Goal: Transaction & Acquisition: Obtain resource

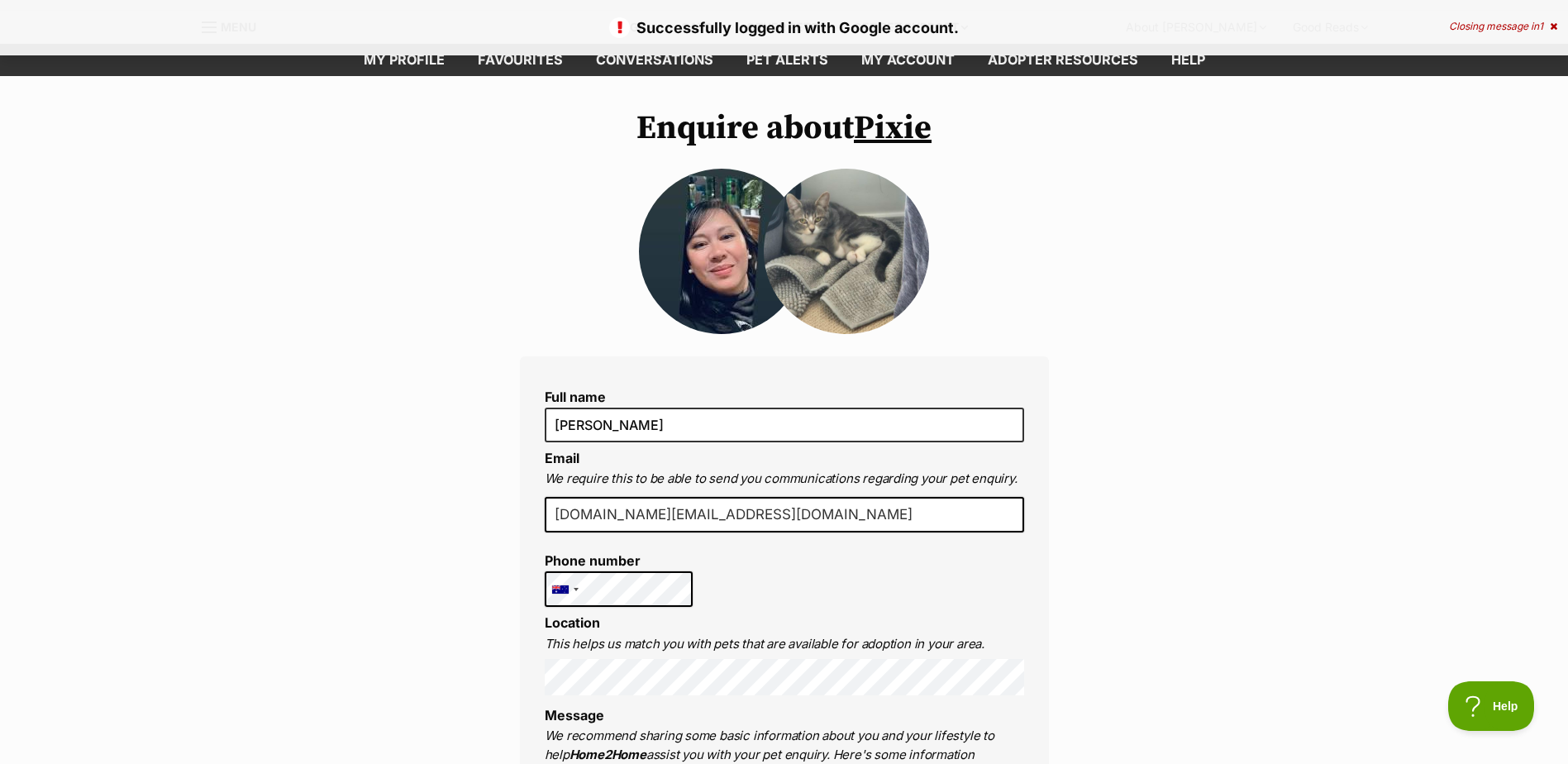
scroll to position [83, 0]
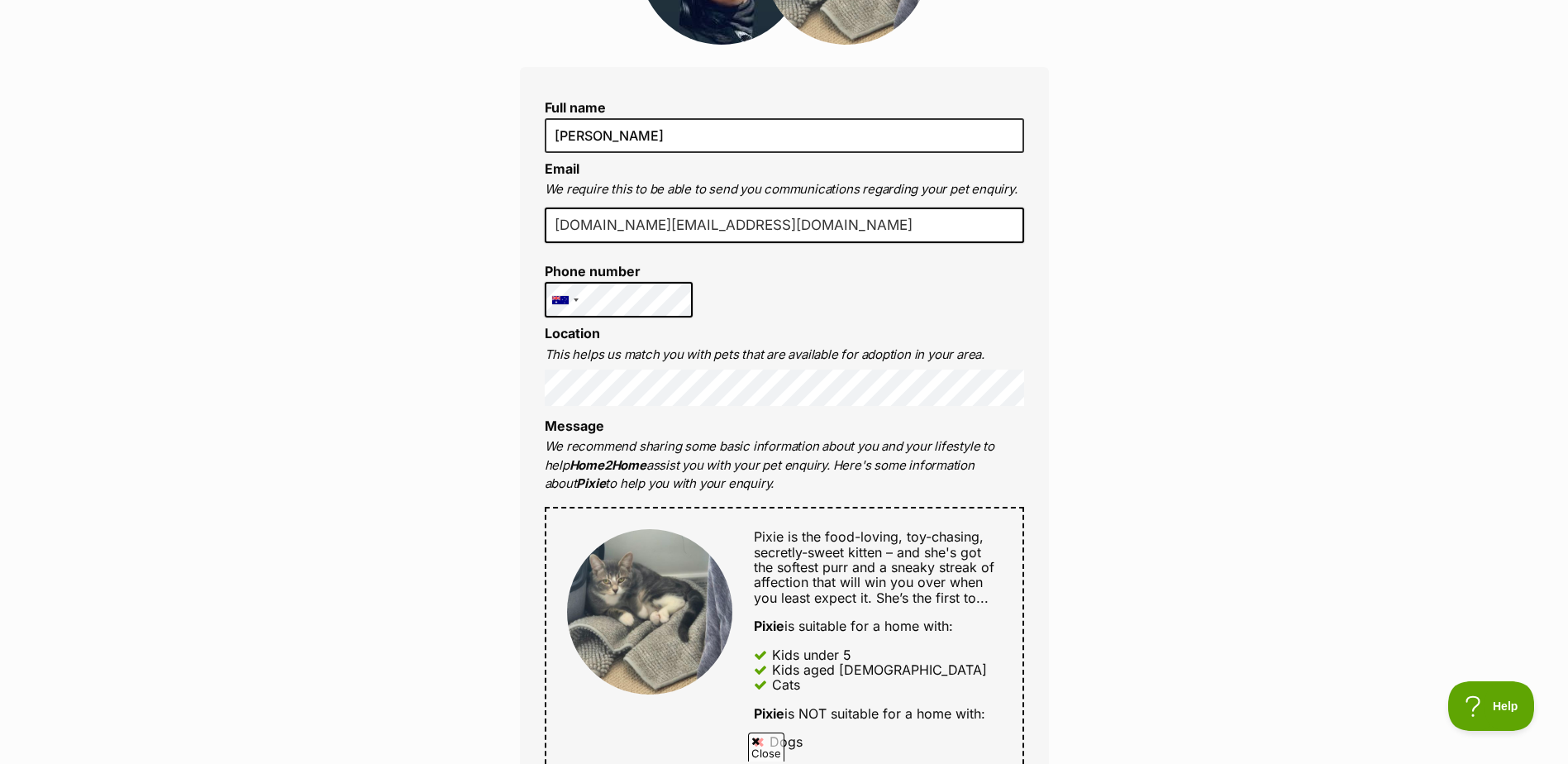
scroll to position [413, 0]
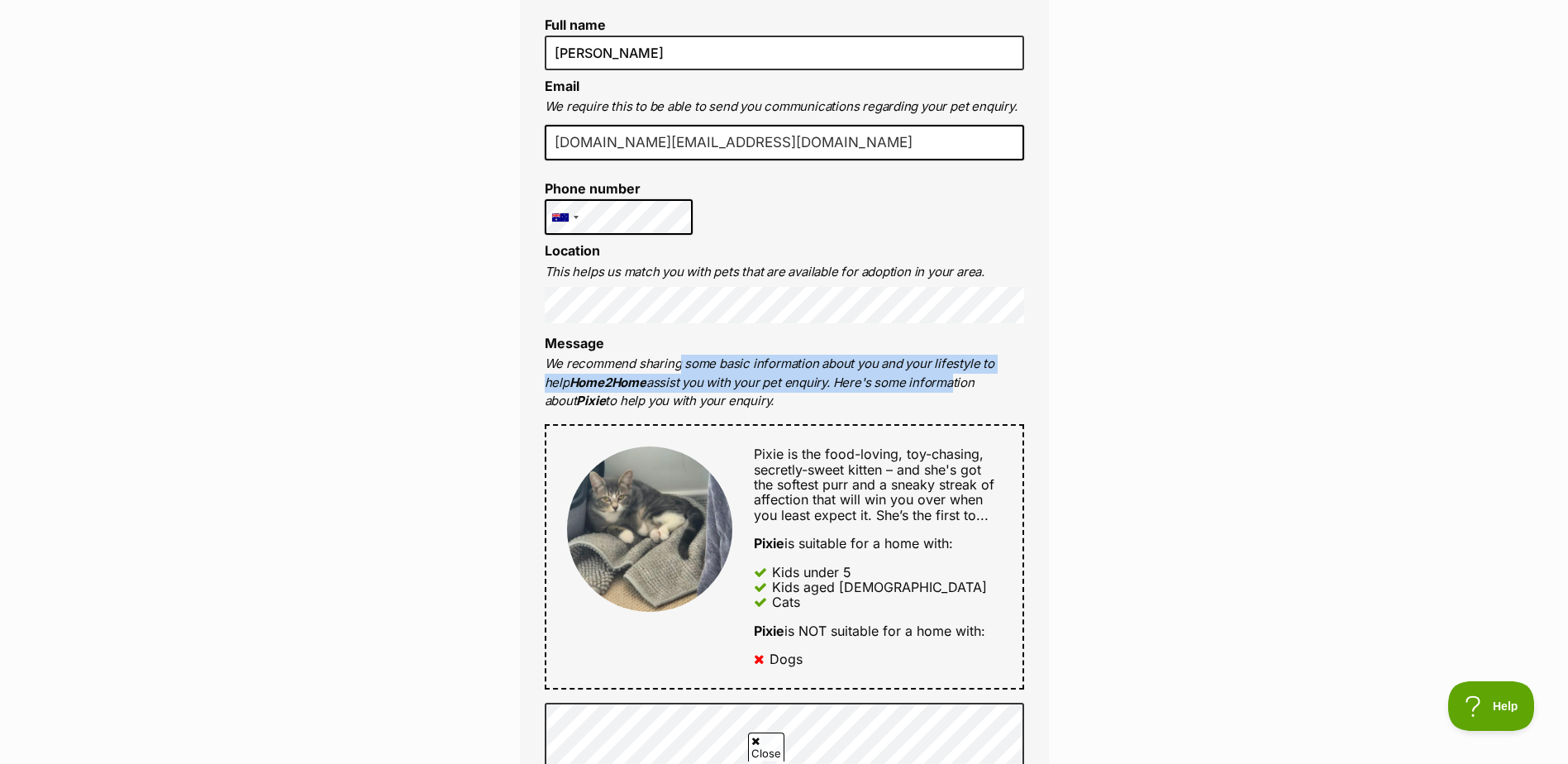
drag, startPoint x: 677, startPoint y: 360, endPoint x: 925, endPoint y: 387, distance: 249.5
click at [925, 387] on p "We recommend sharing some basic information about you and your lifestyle to hel…" at bounding box center [784, 383] width 479 height 57
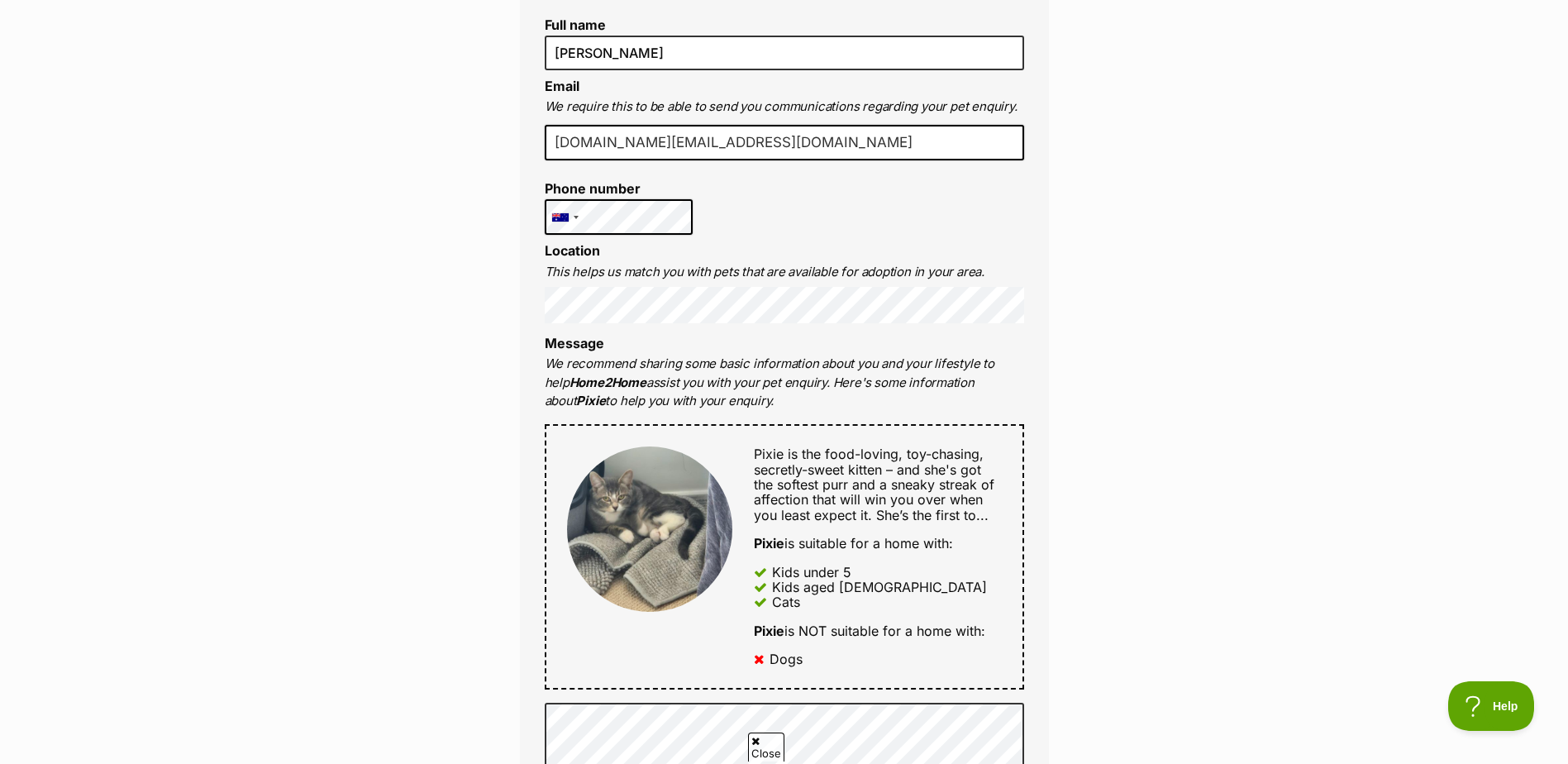
click at [1197, 413] on div "Enquire about Pixie Full name Catherine Pacia Email We require this to be able …" at bounding box center [784, 743] width 1568 height 2011
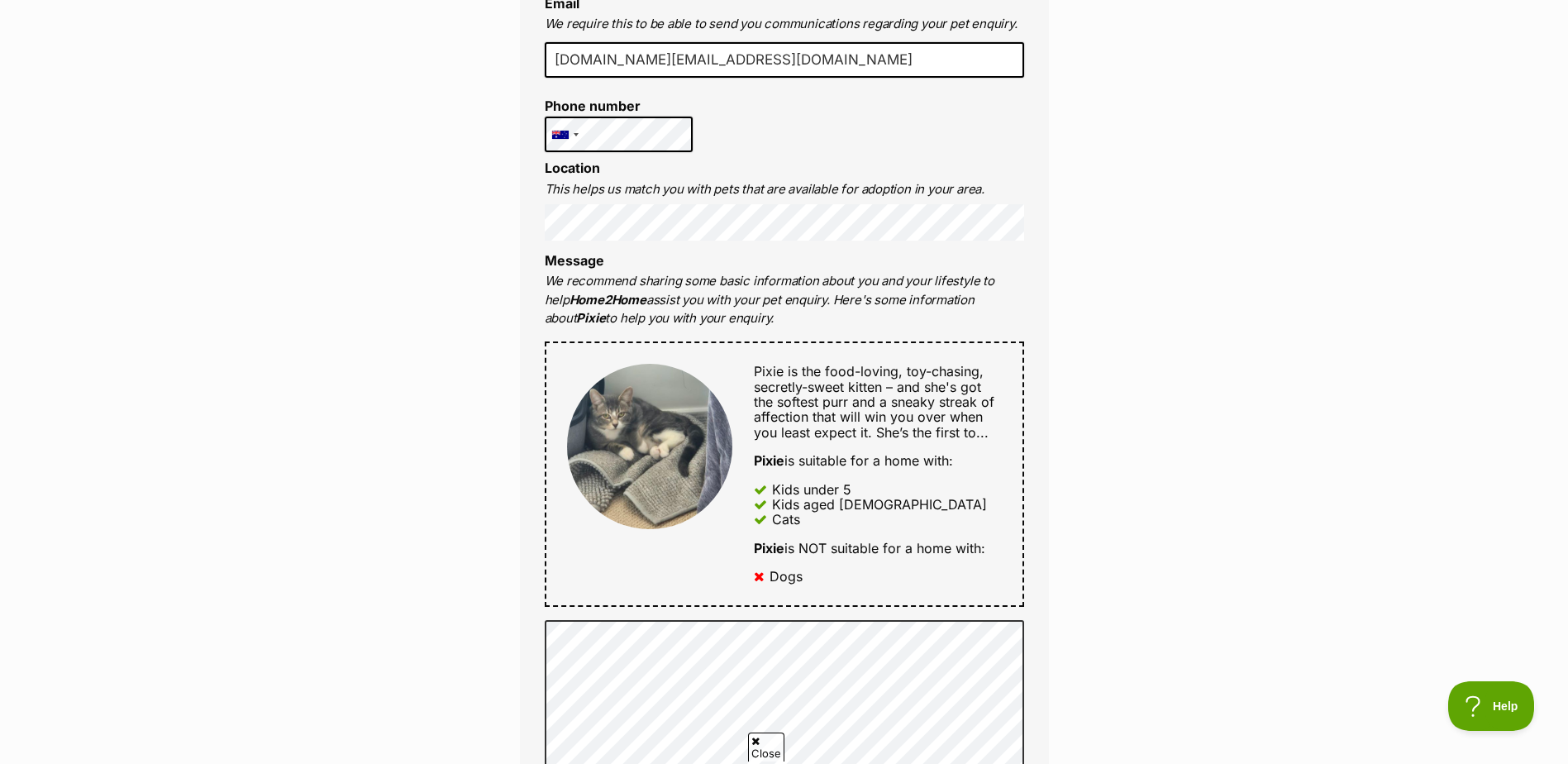
scroll to position [579, 0]
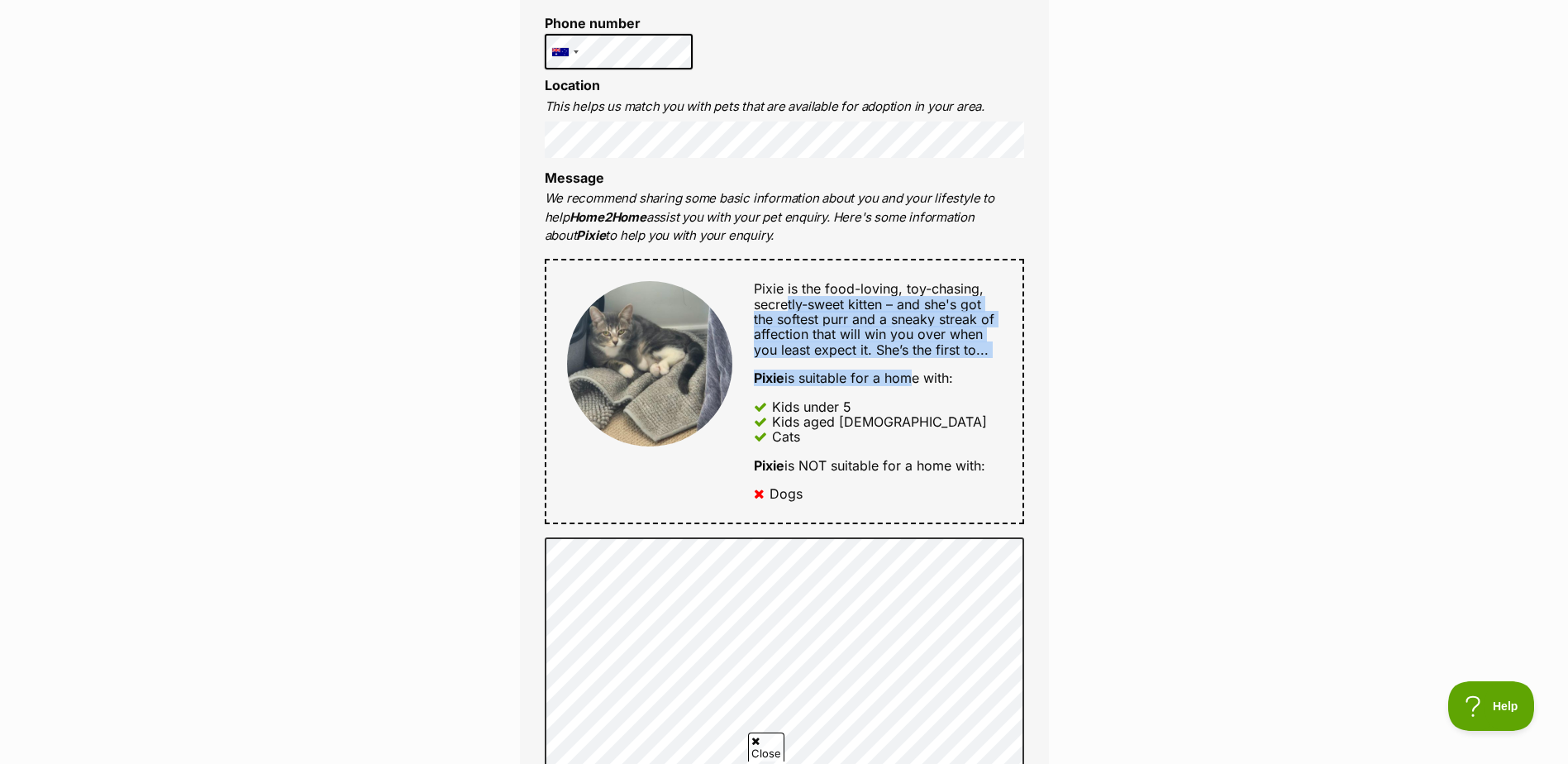
drag, startPoint x: 789, startPoint y: 312, endPoint x: 907, endPoint y: 374, distance: 133.3
click at [907, 374] on div "Pixie is the food-loving, toy-chasing, secretly-sweet kitten – and she's got th…" at bounding box center [867, 392] width 269 height 220
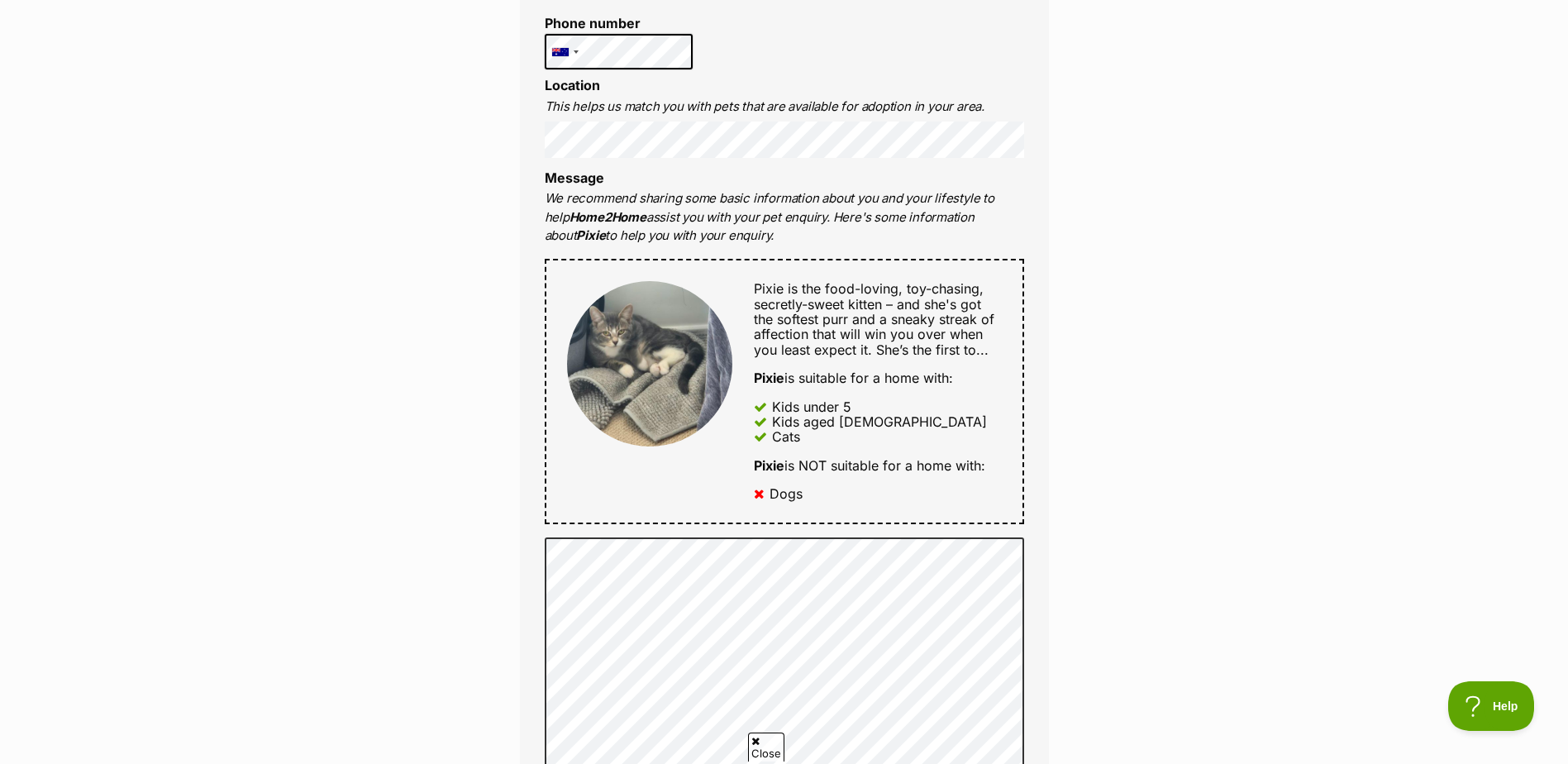
drag, startPoint x: 907, startPoint y: 374, endPoint x: 1090, endPoint y: 401, distance: 185.0
click at [1090, 401] on div "Enquire about Pixie Full name Catherine Pacia Email We require this to be able …" at bounding box center [784, 577] width 1568 height 2011
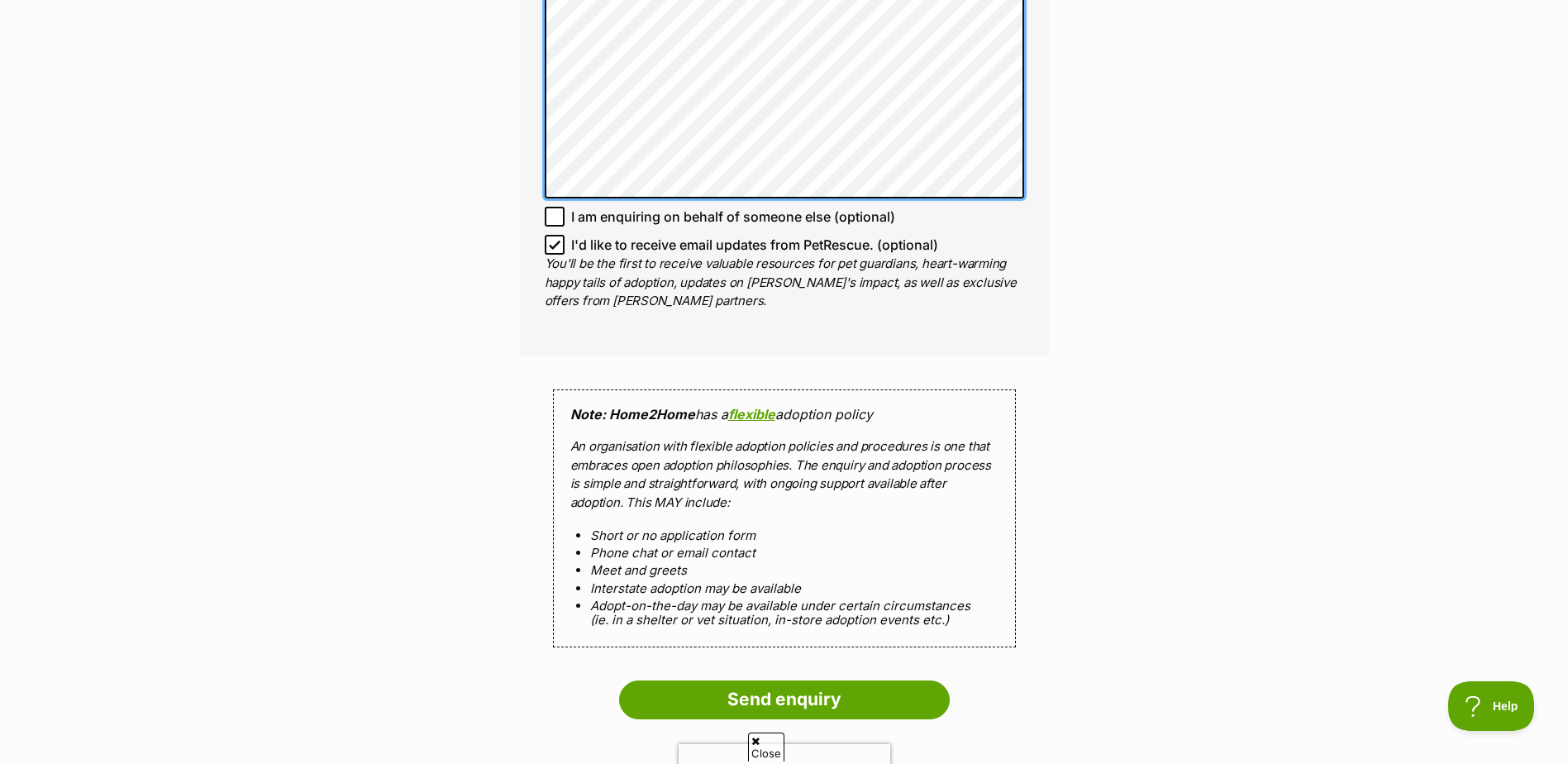
scroll to position [993, 0]
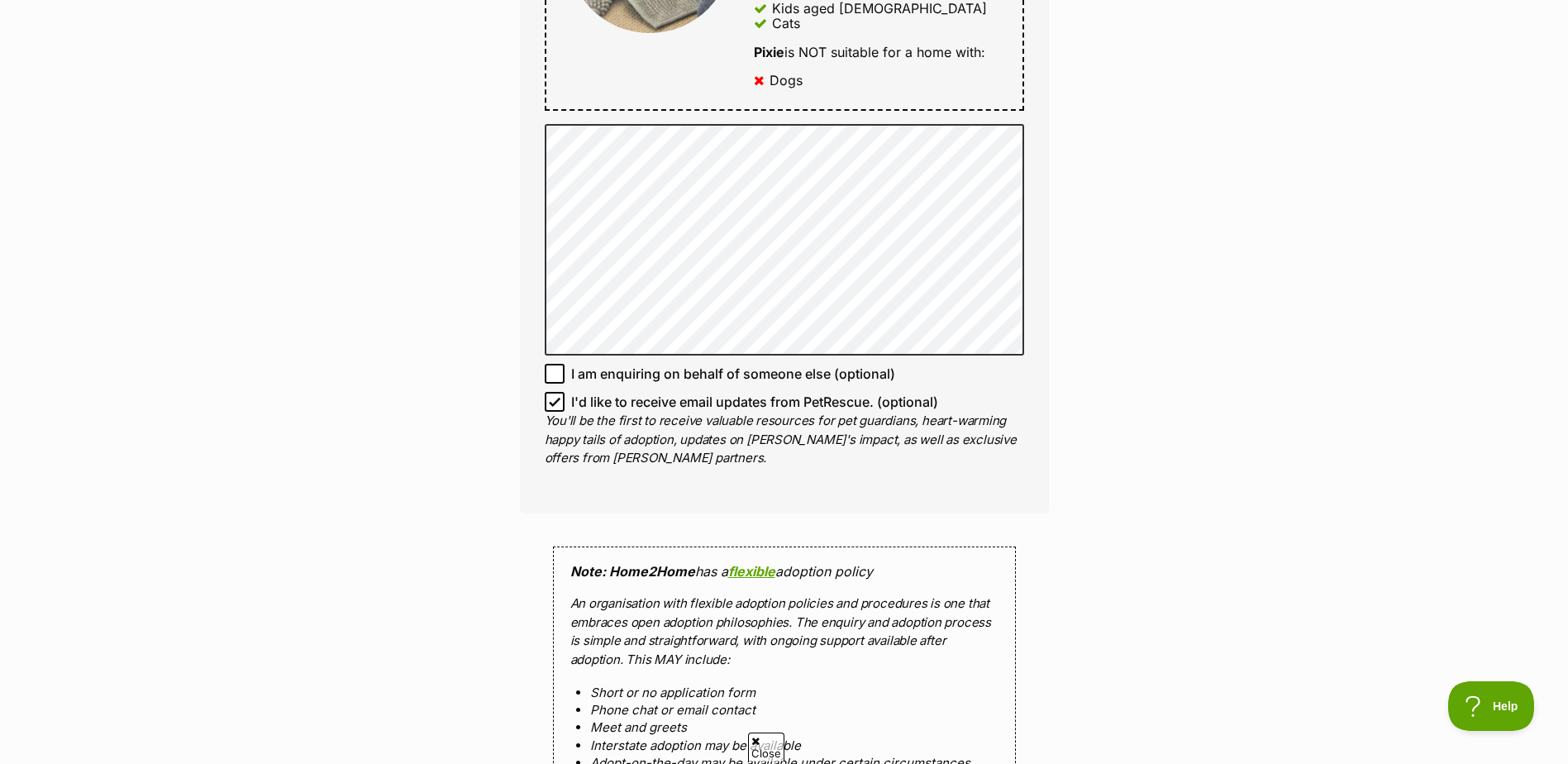
click at [558, 404] on icon at bounding box center [555, 402] width 12 height 12
click at [558, 404] on input "I'd like to receive email updates from PetRescue. (optional)" at bounding box center [554, 401] width 19 height 19
checkbox input "false"
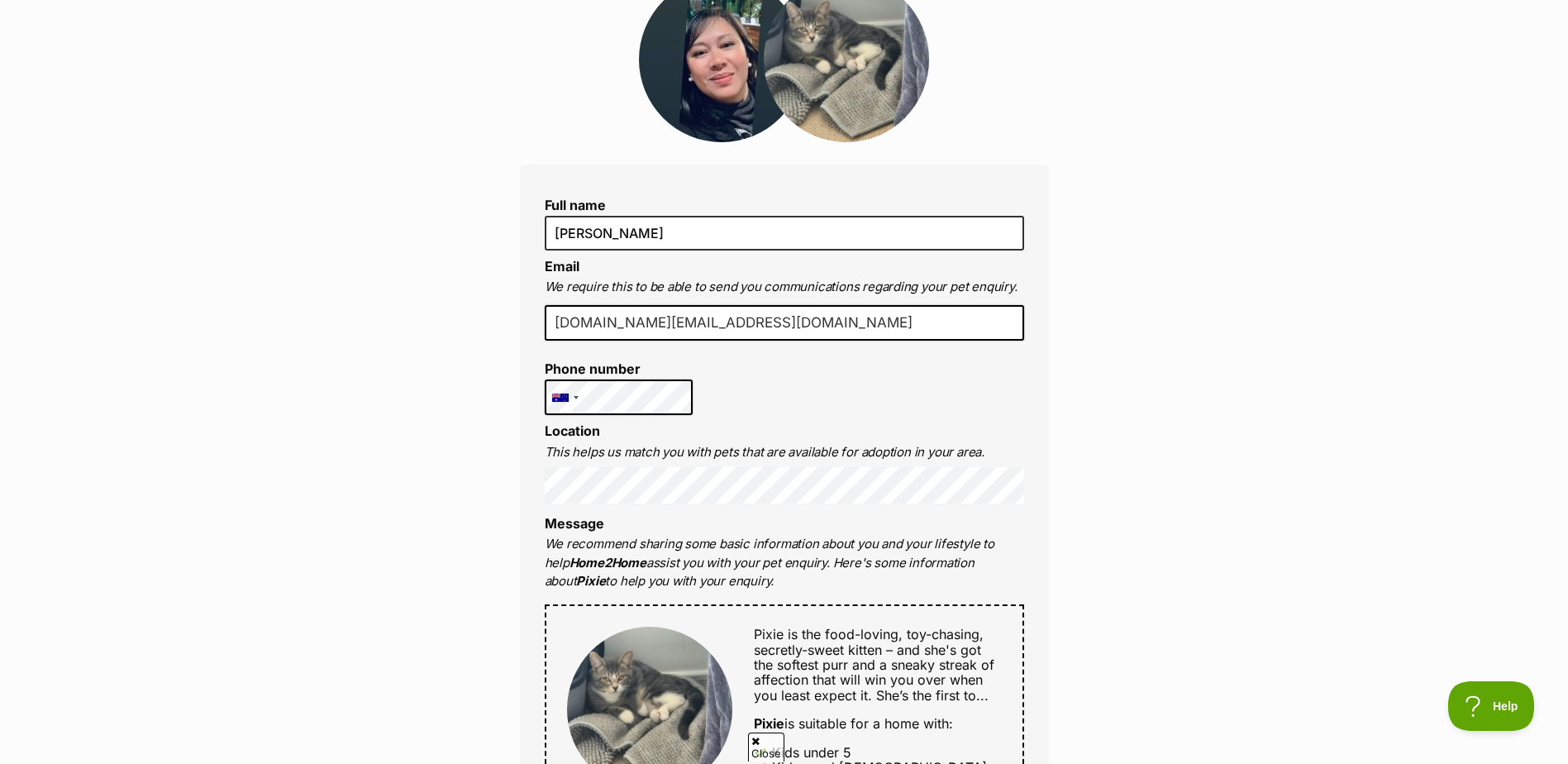
scroll to position [331, 0]
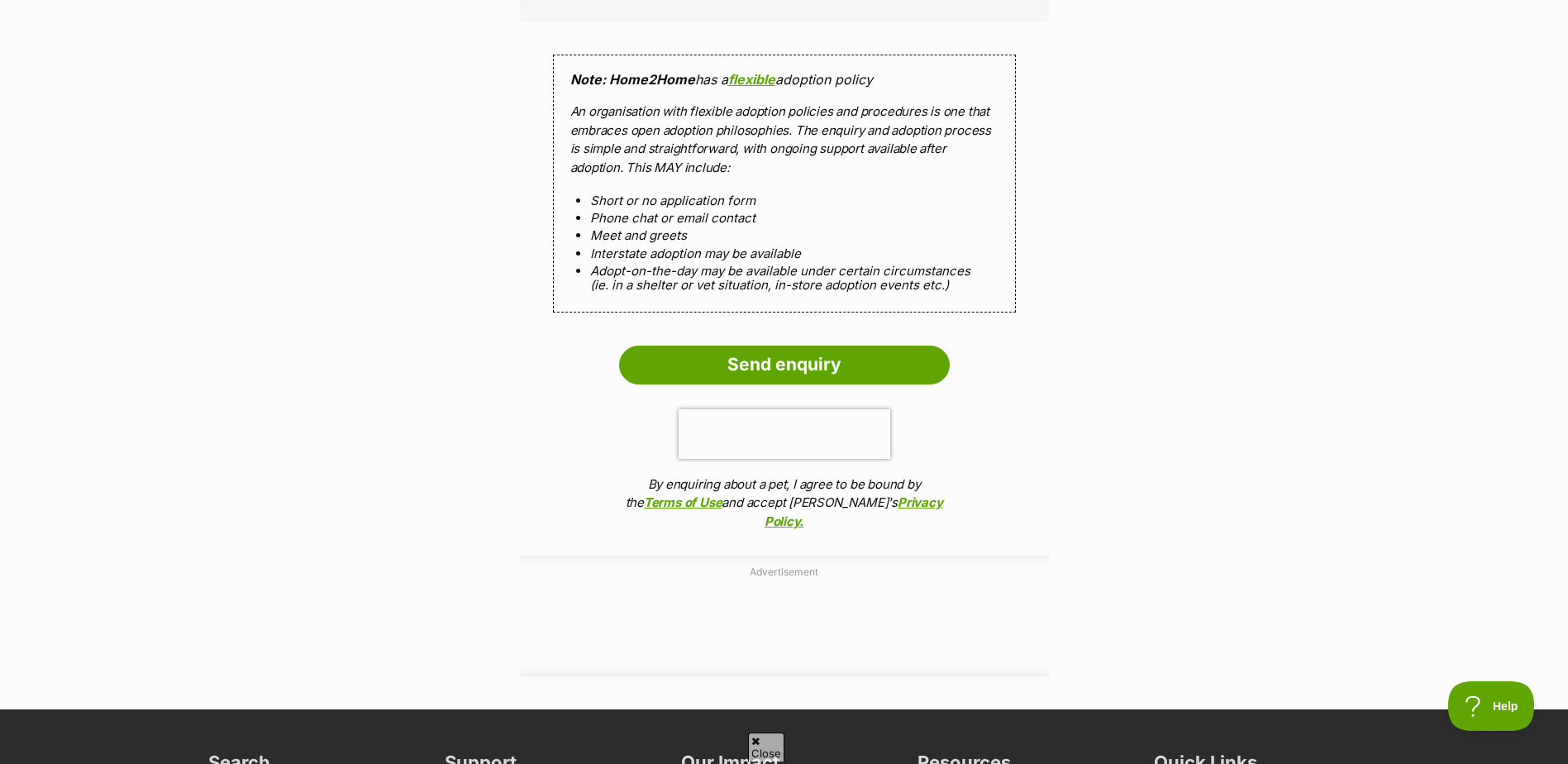
scroll to position [1489, 0]
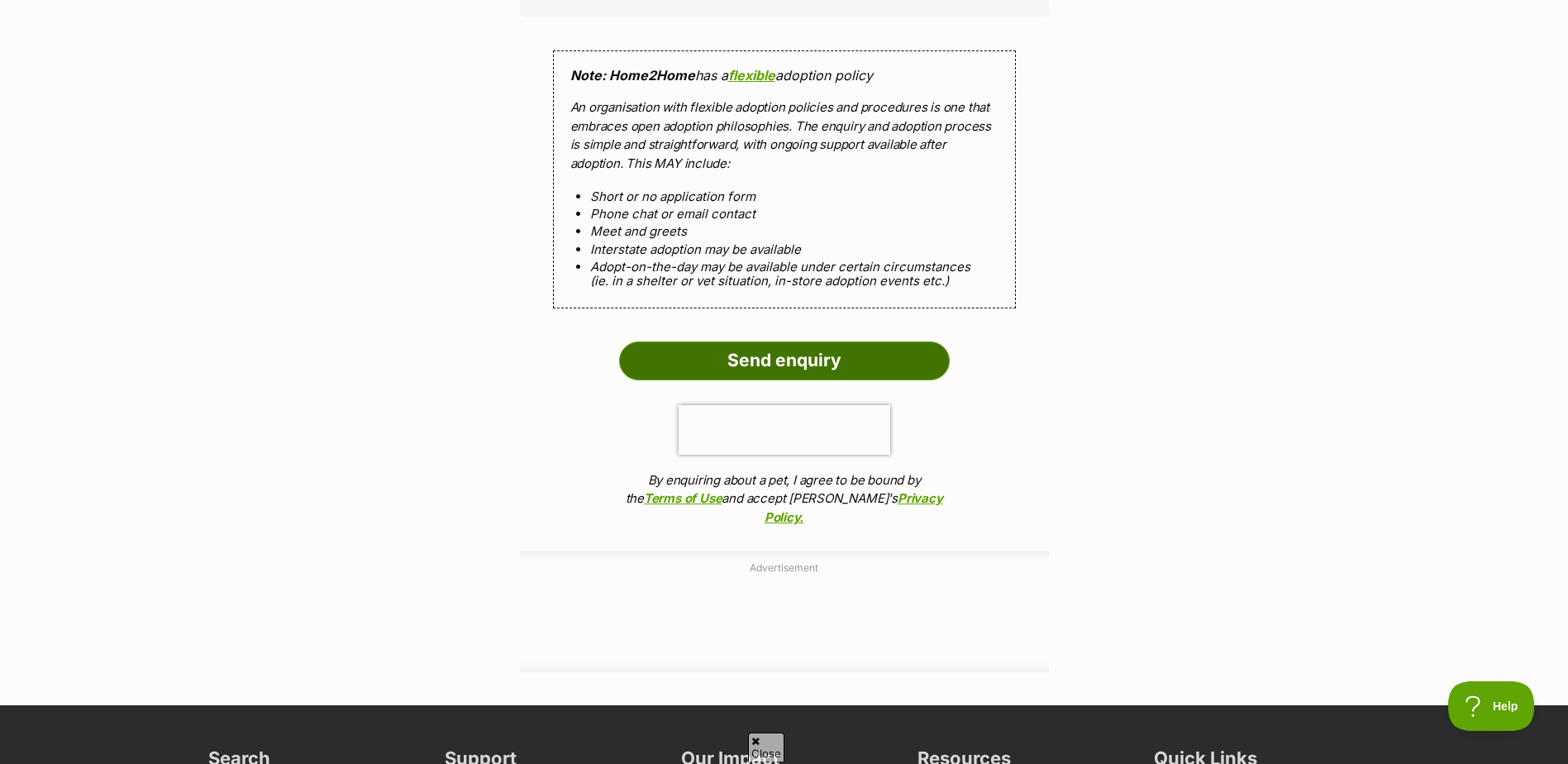
click at [834, 356] on input "Send enquiry" at bounding box center [785, 361] width 331 height 38
click at [894, 362] on input "Send enquiry" at bounding box center [785, 361] width 331 height 38
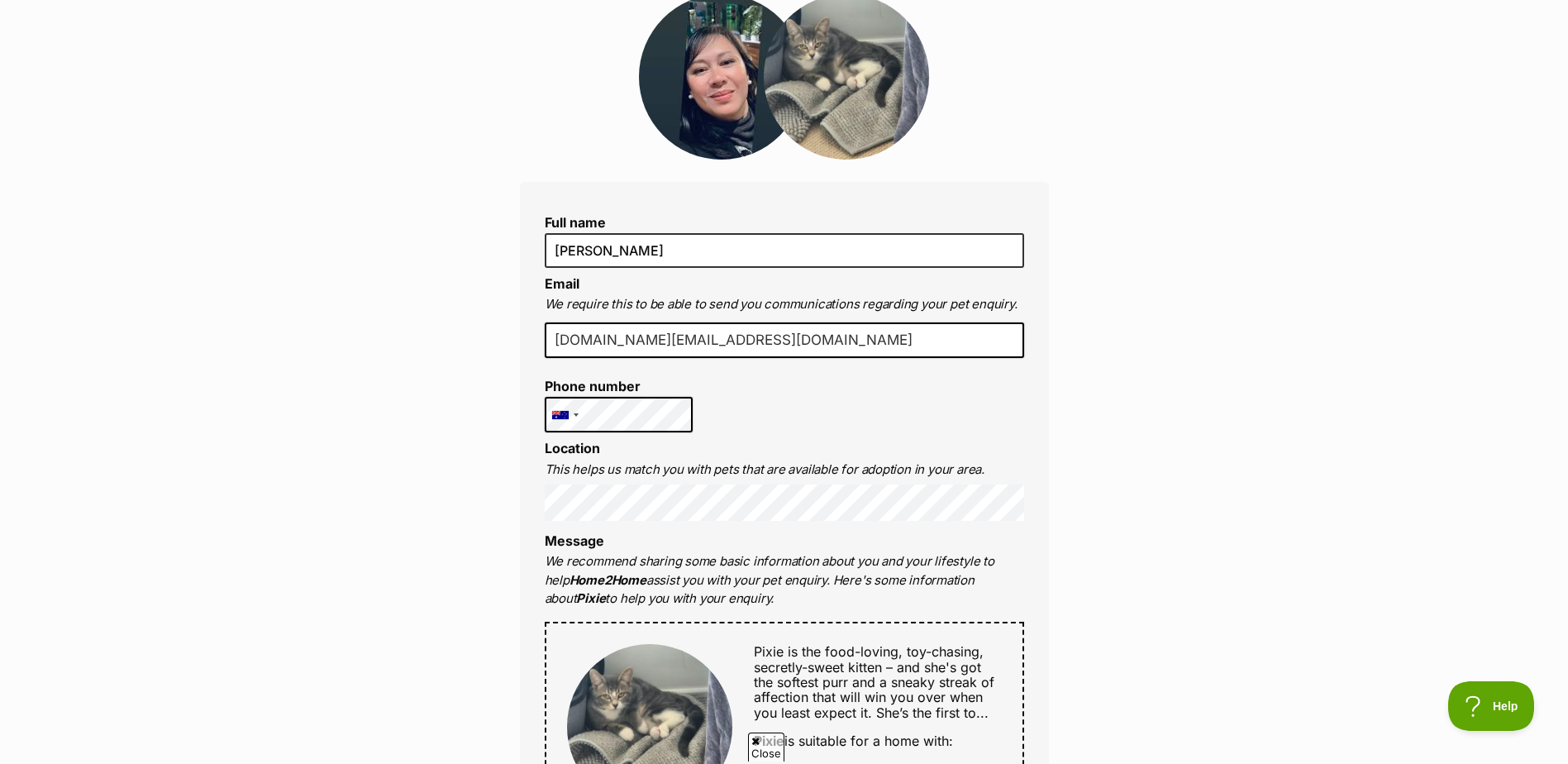
scroll to position [0, 0]
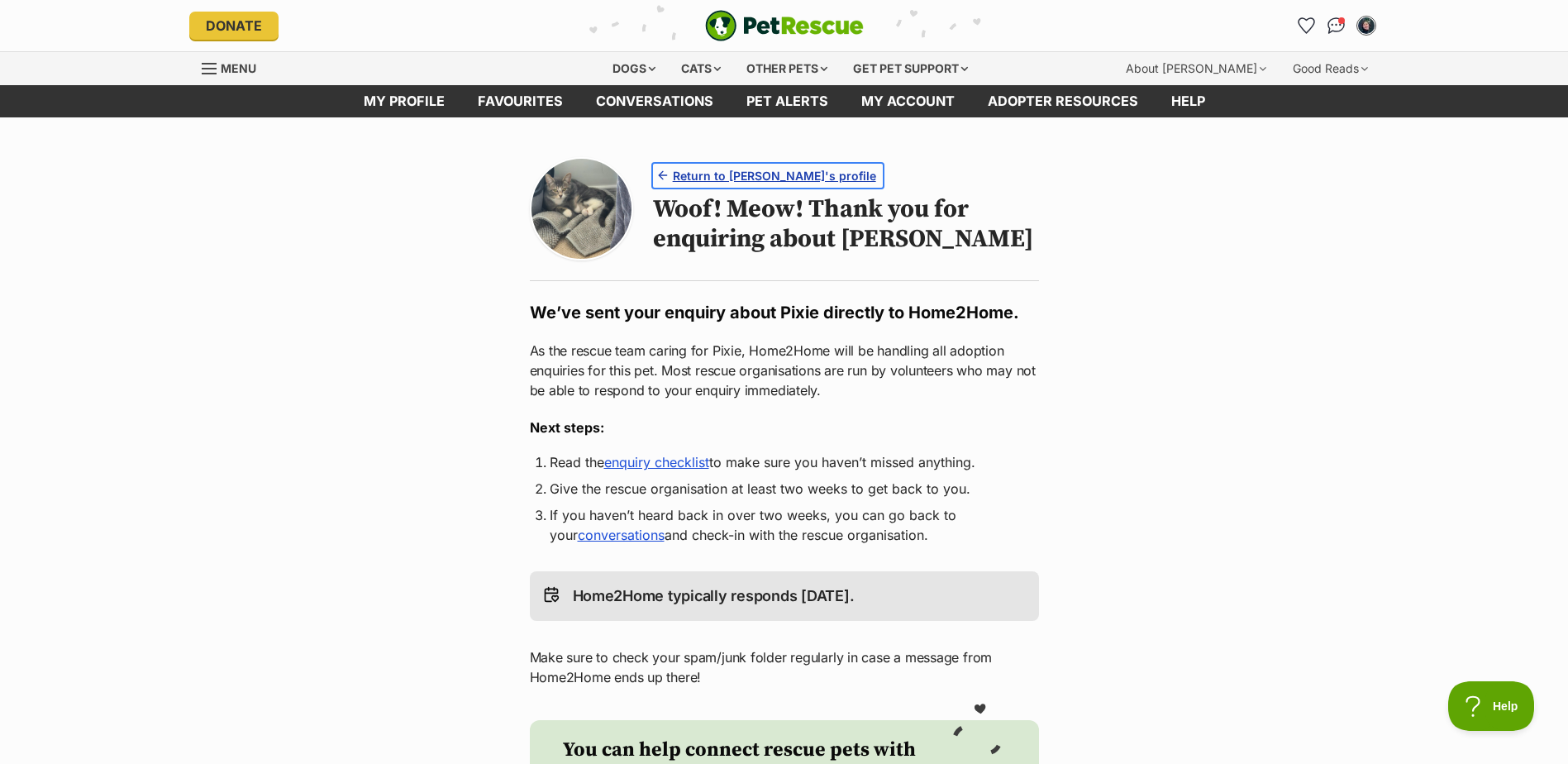
click at [775, 171] on span "Return to Pixie's profile" at bounding box center [774, 175] width 204 height 18
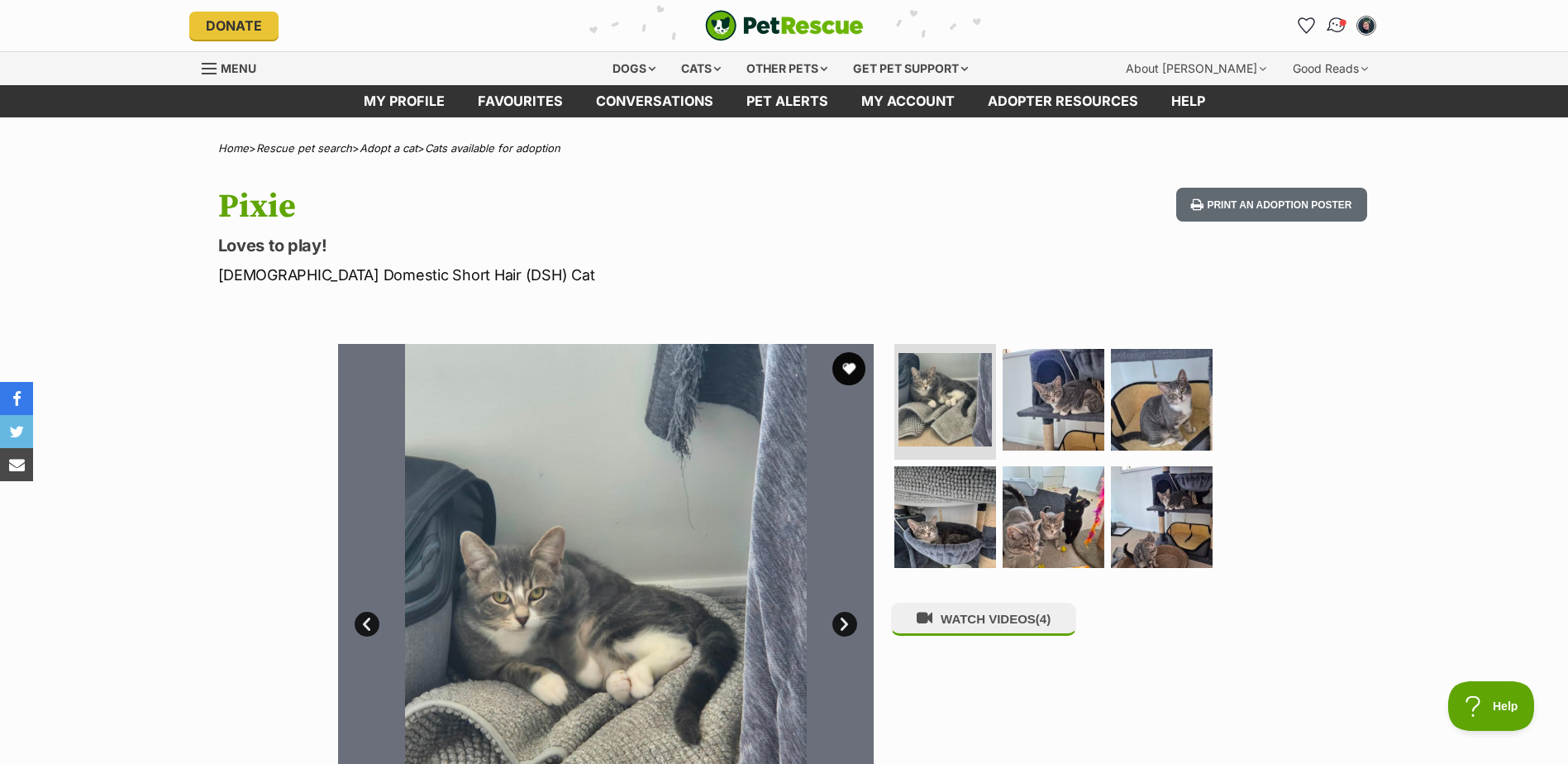
click at [1327, 19] on link "Conversations" at bounding box center [1336, 25] width 34 height 34
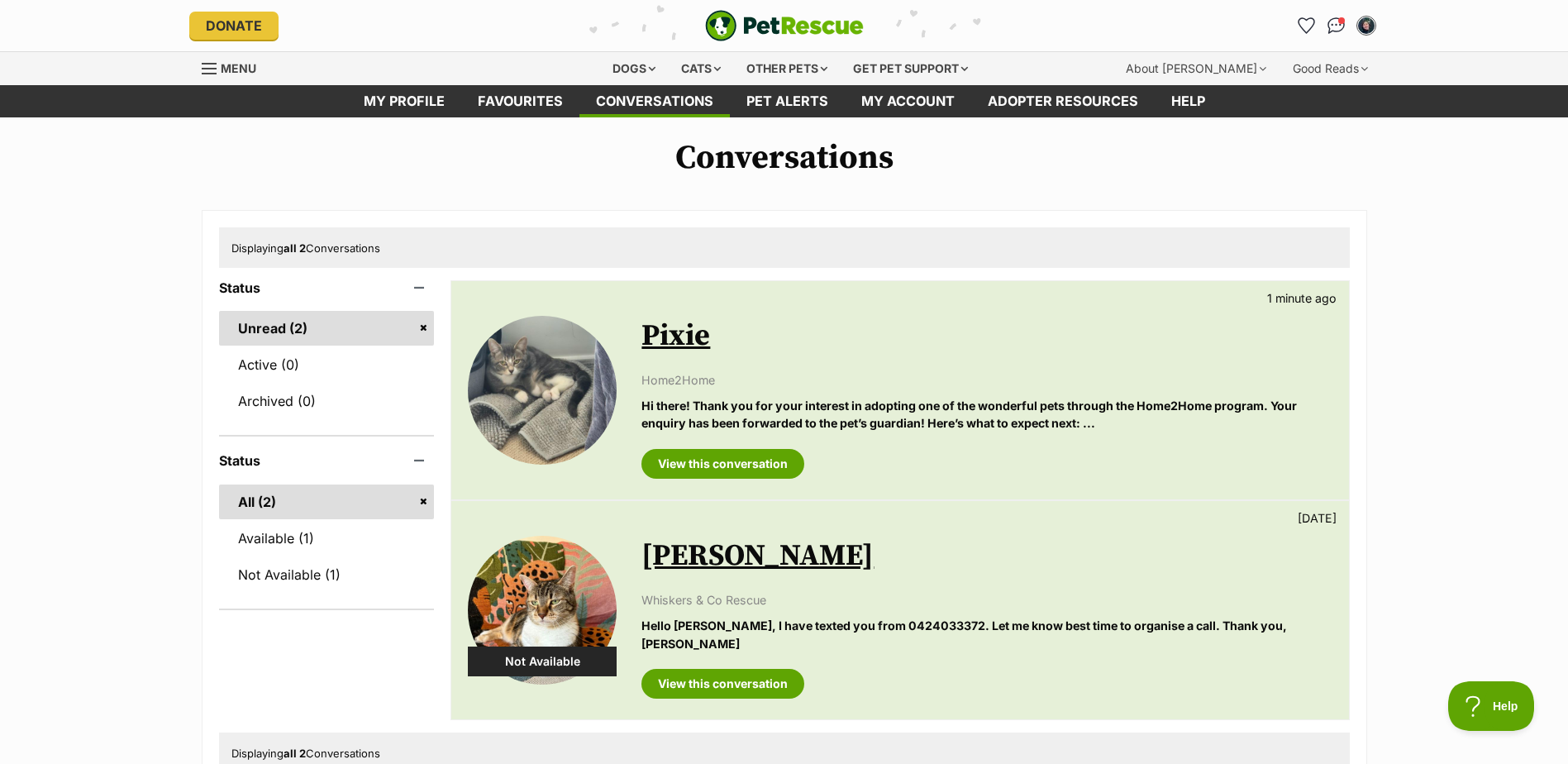
click at [794, 22] on img "PetRescue" at bounding box center [784, 25] width 159 height 31
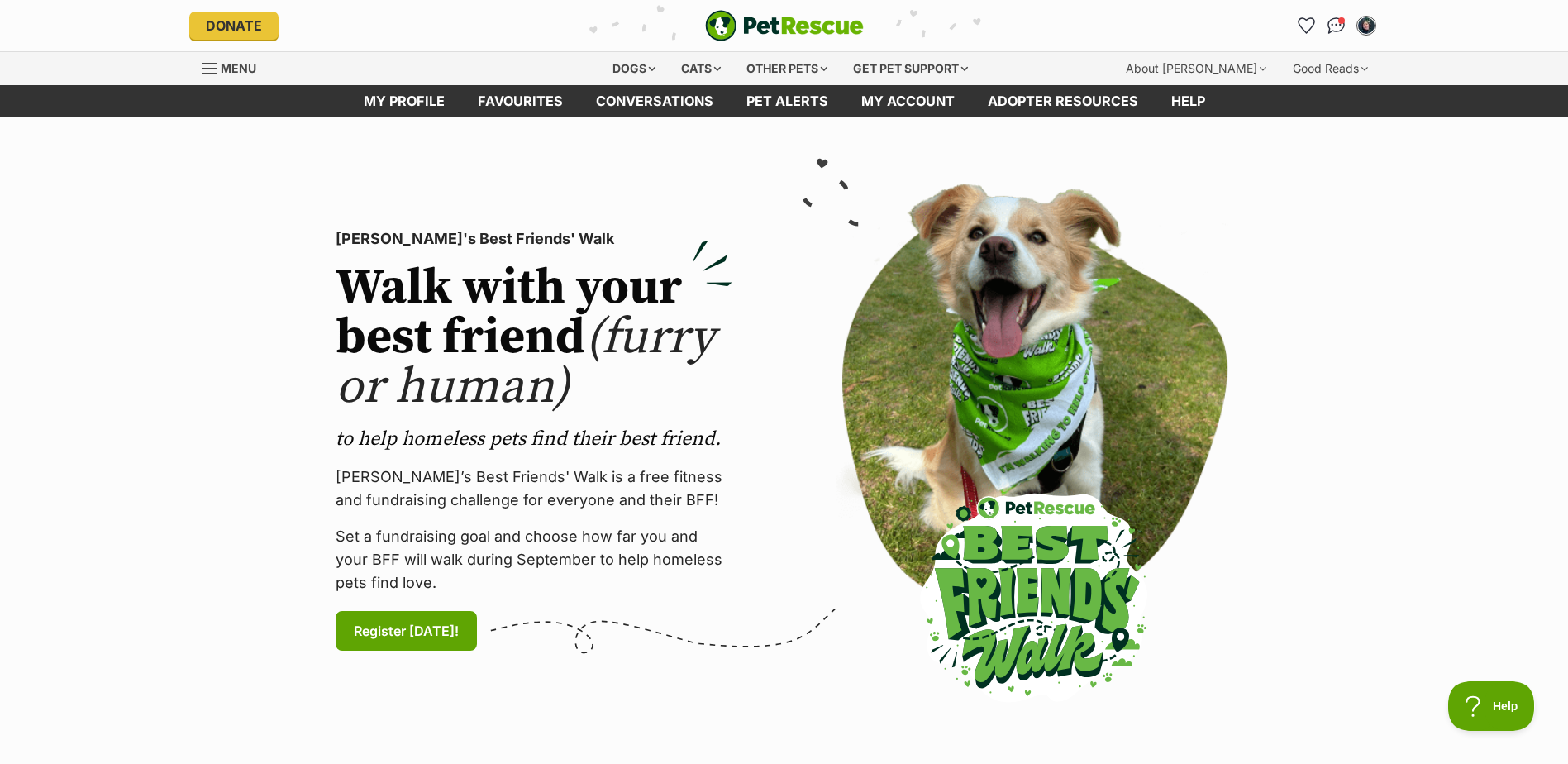
click at [1532, 341] on section "PetRescue's Best Friends' Walk Walk with your best friend (furry or human) to h…" at bounding box center [784, 441] width 1568 height 647
click at [642, 71] on div "Dogs" at bounding box center [634, 68] width 66 height 33
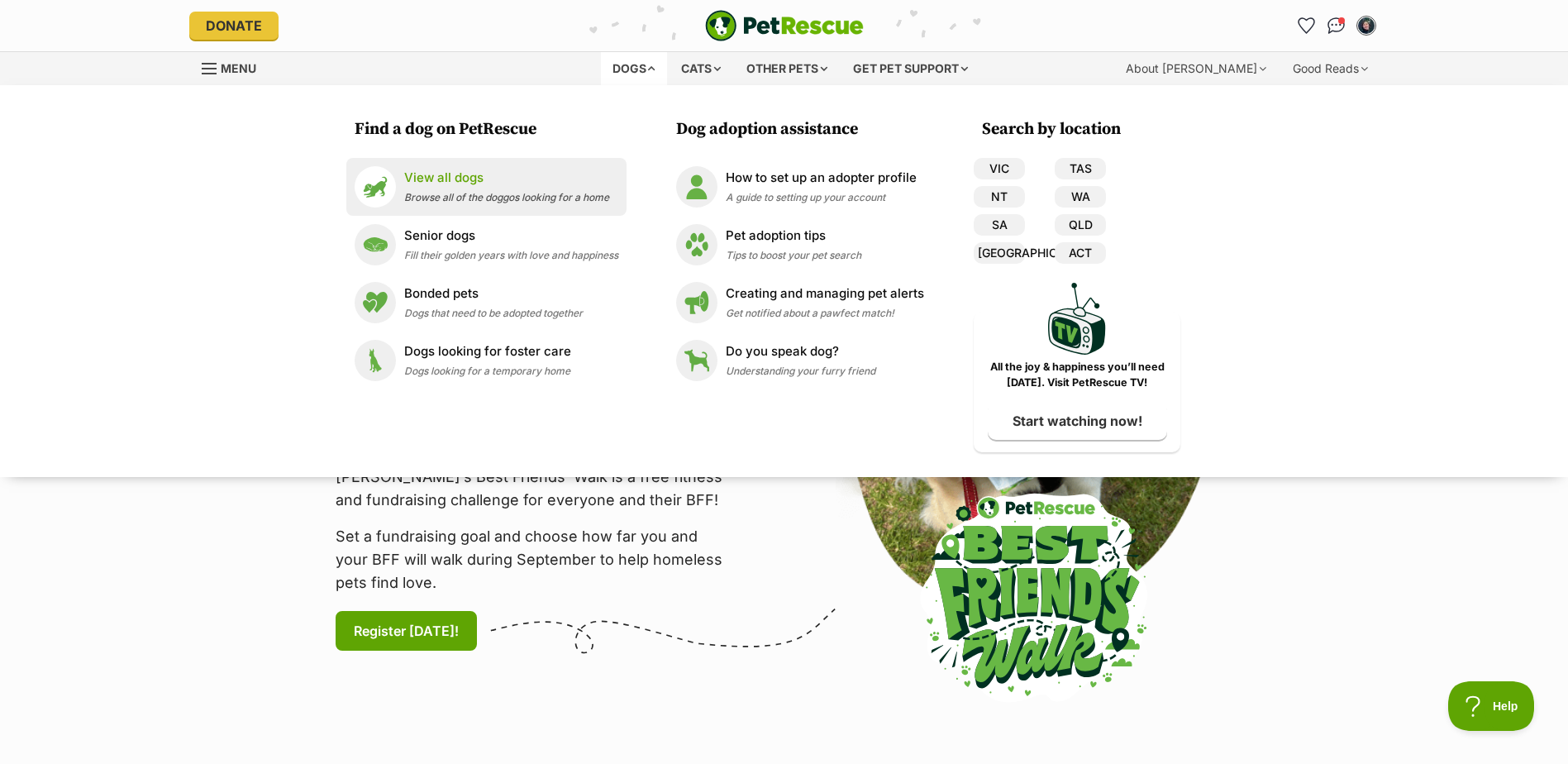
click at [470, 183] on p "View all dogs" at bounding box center [506, 178] width 205 height 19
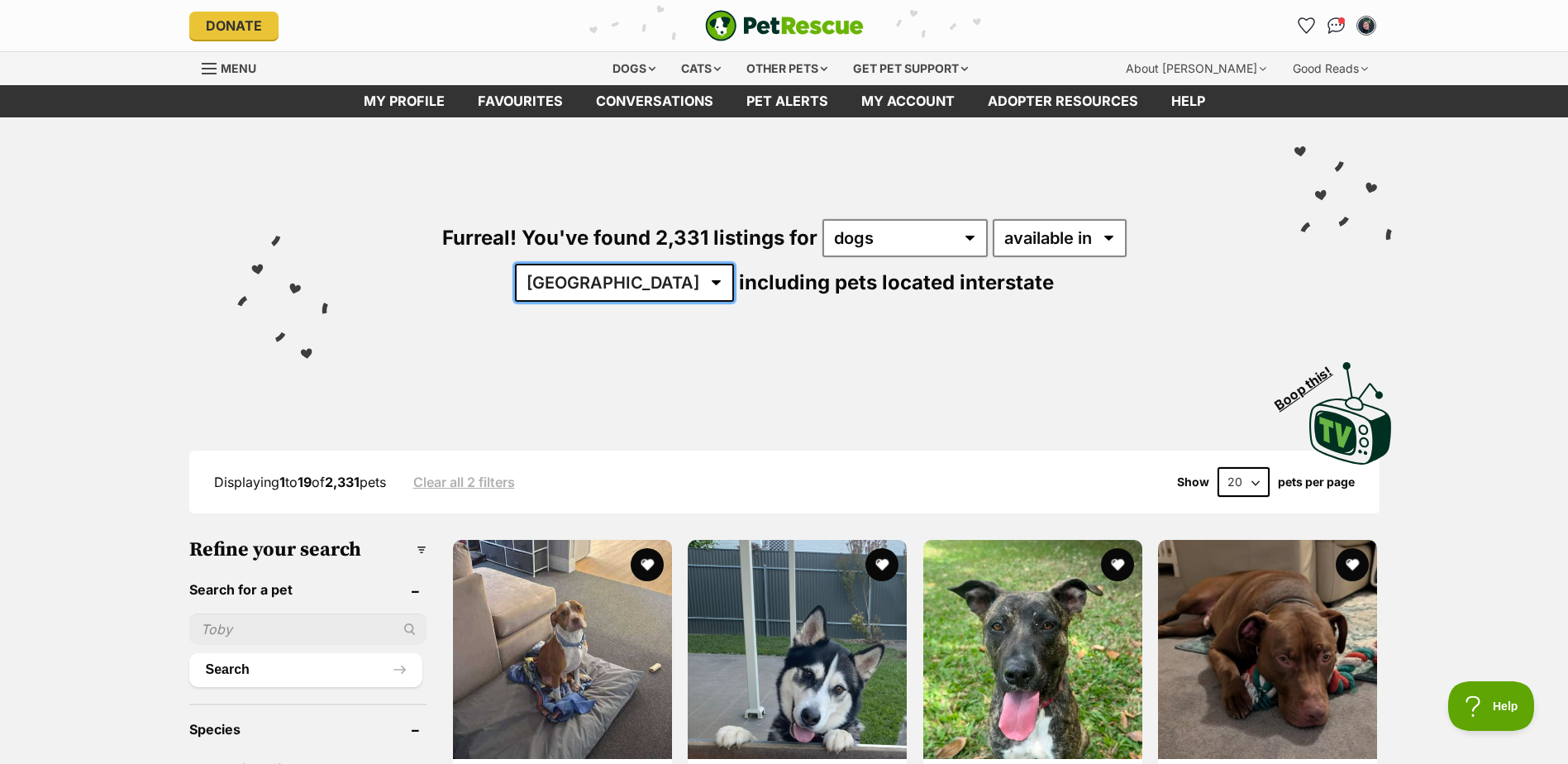
click at [734, 264] on select "[GEOGRAPHIC_DATA] [GEOGRAPHIC_DATA] [GEOGRAPHIC_DATA] [GEOGRAPHIC_DATA] [GEOGRA…" at bounding box center [624, 283] width 219 height 38
select select "[GEOGRAPHIC_DATA]"
click at [734, 264] on select "Australia ACT NSW NT QLD SA TAS VIC WA" at bounding box center [624, 283] width 219 height 38
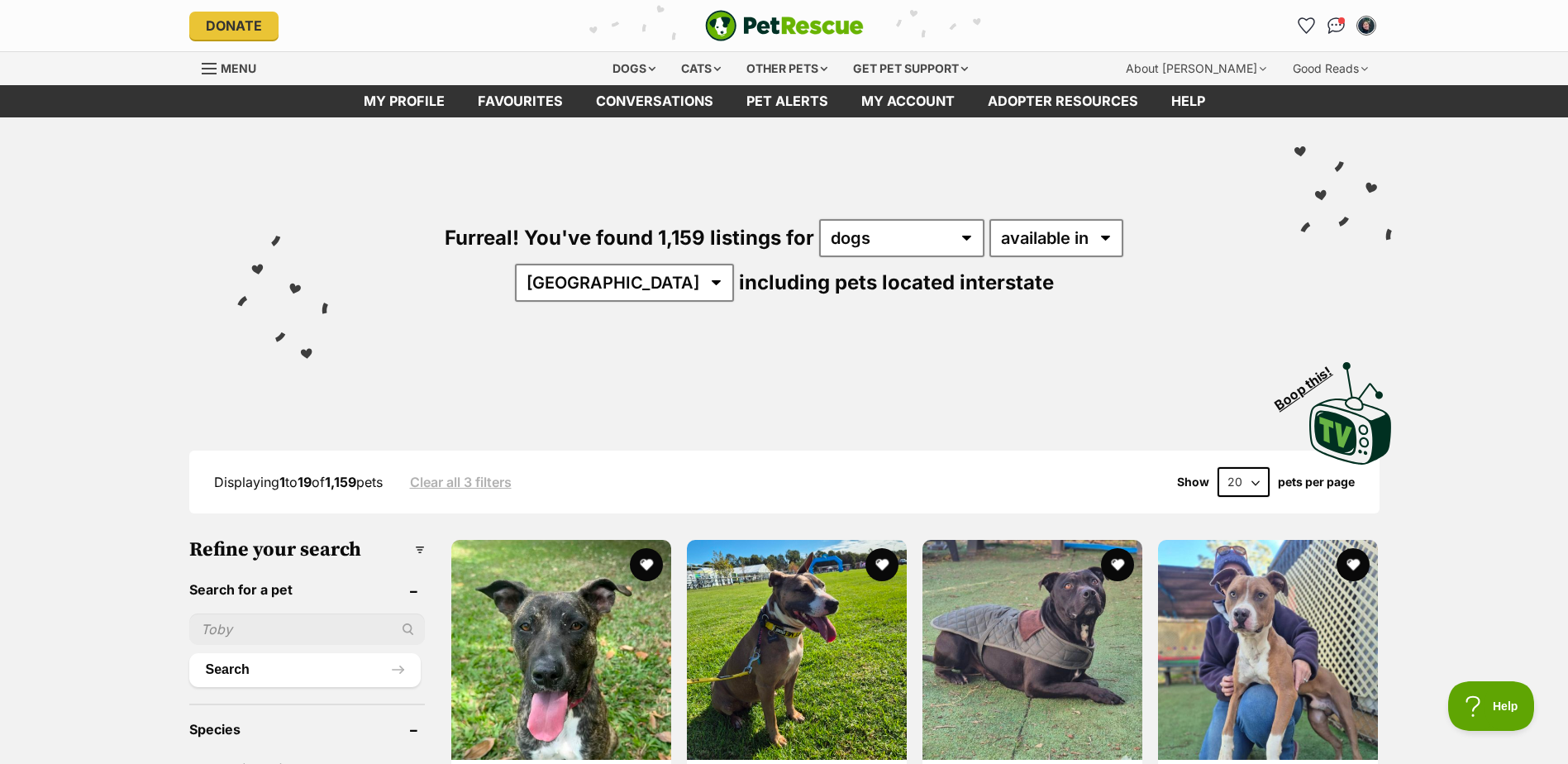
click at [1035, 241] on select "available in located in" at bounding box center [1057, 238] width 134 height 38
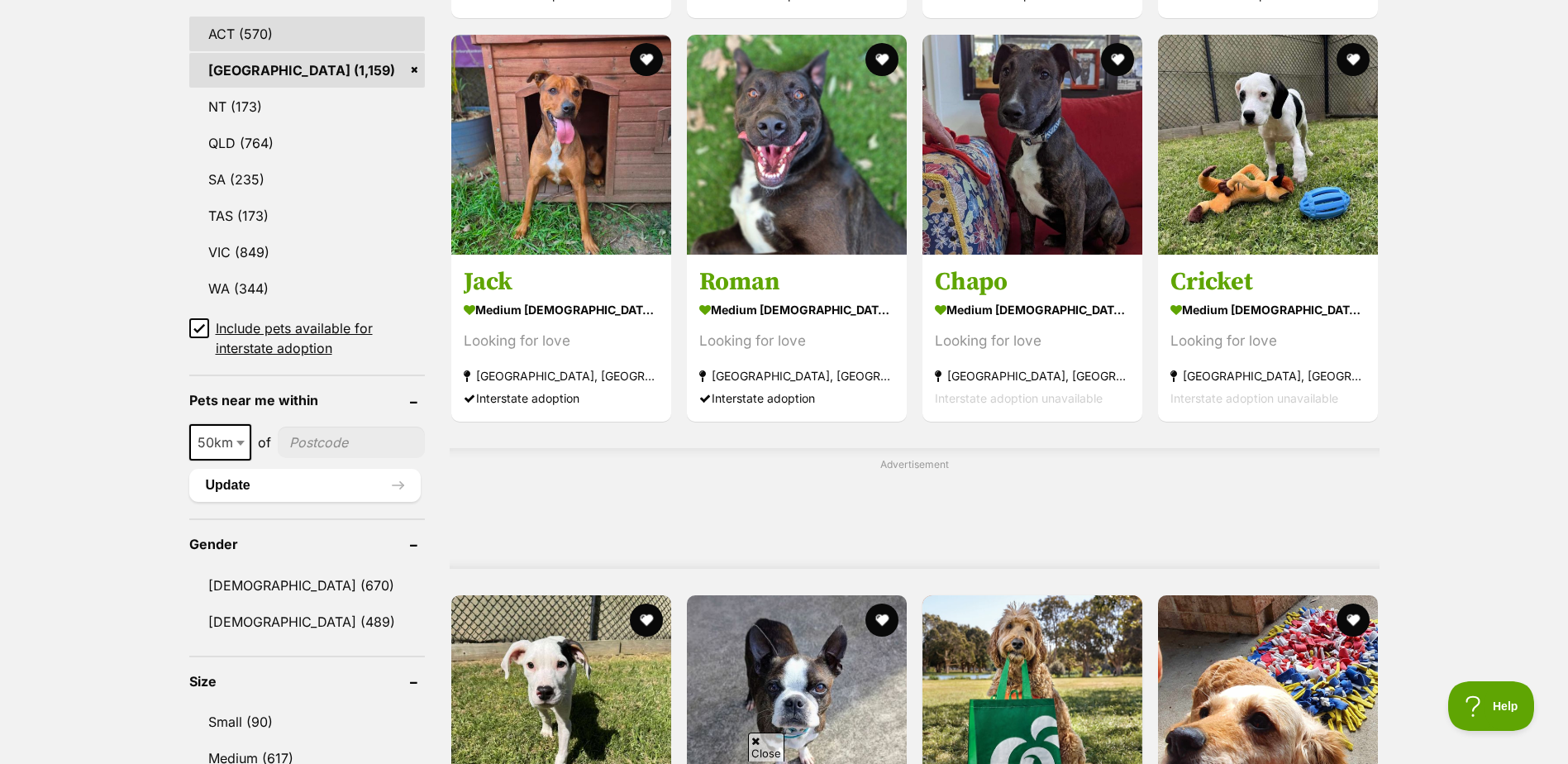
scroll to position [910, 0]
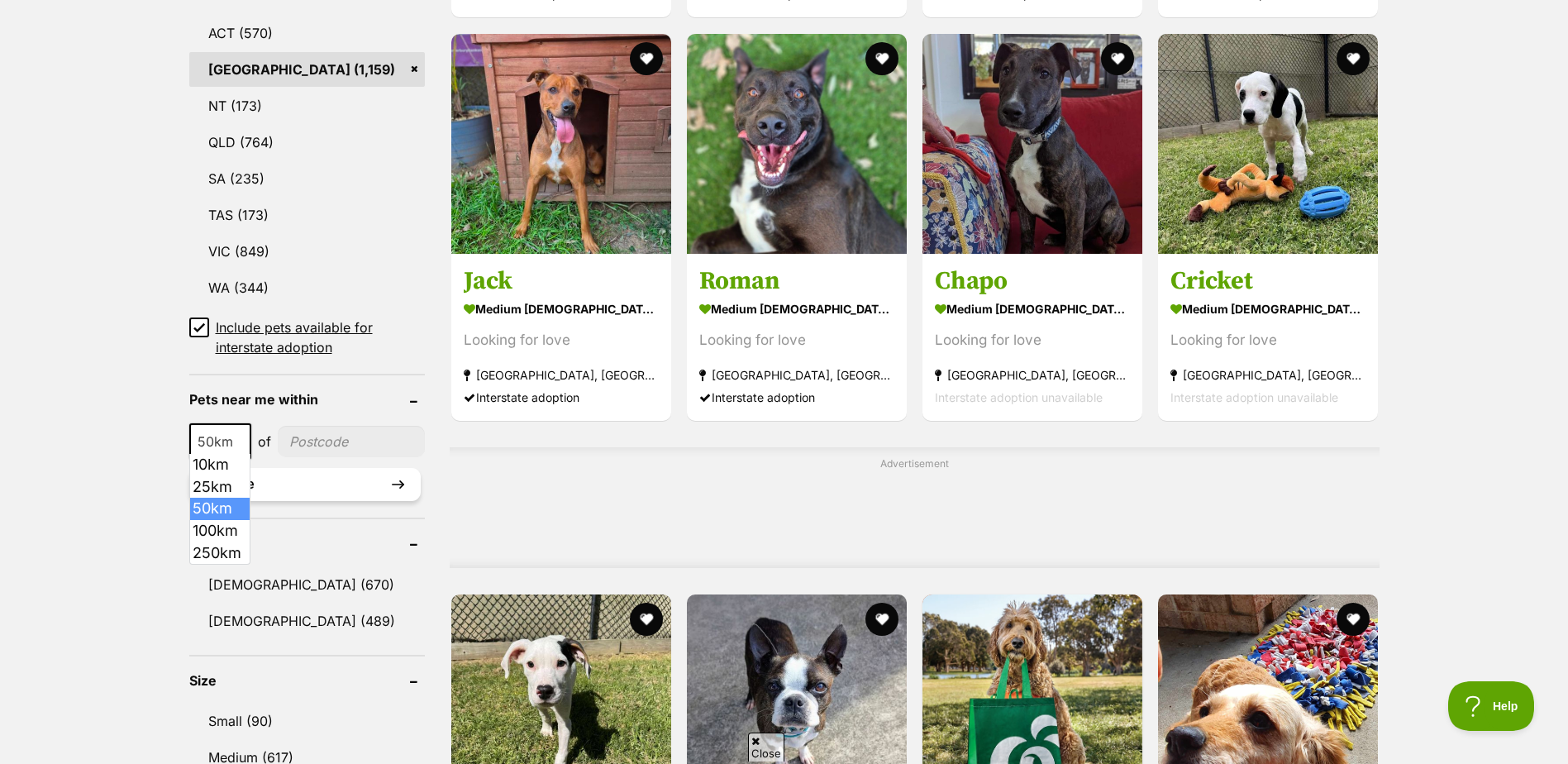
drag, startPoint x: 233, startPoint y: 432, endPoint x: 259, endPoint y: 478, distance: 52.8
click at [234, 432] on span at bounding box center [242, 441] width 17 height 36
select select "10"
click at [359, 441] on input"] "postcode" at bounding box center [351, 441] width 150 height 31
type input"] "2017"
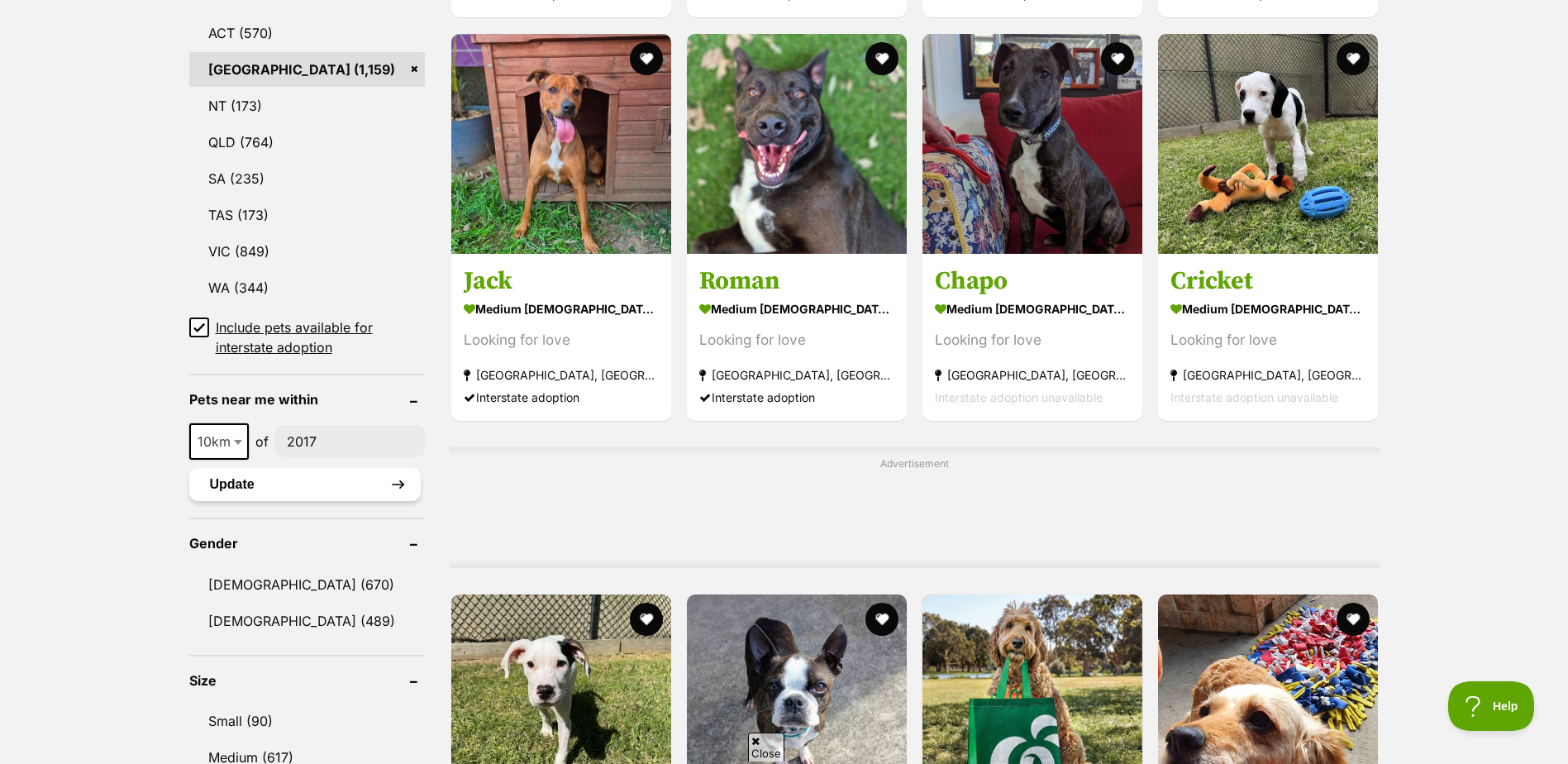
click at [399, 478] on button "Update" at bounding box center [305, 484] width 232 height 33
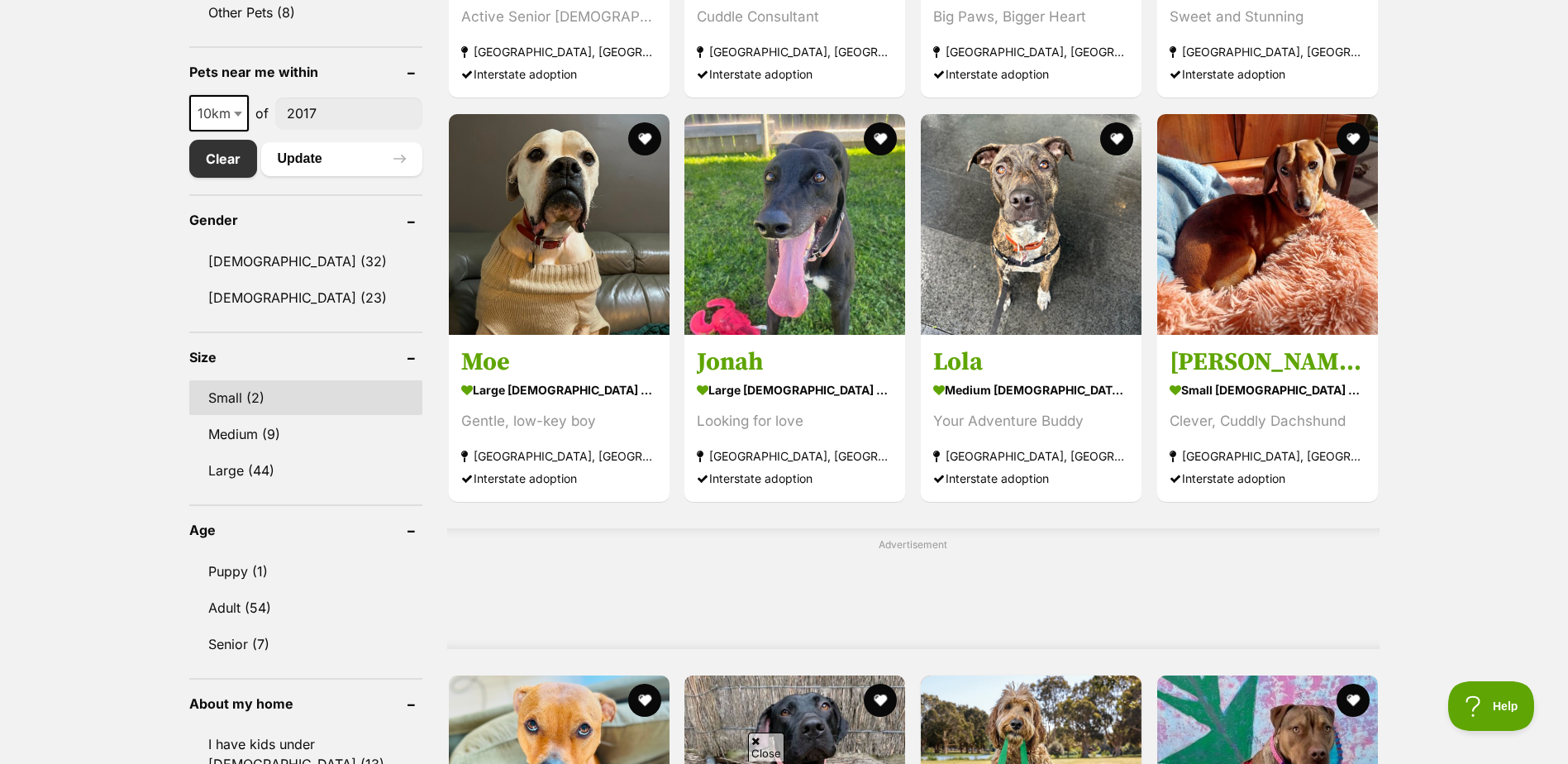
scroll to position [827, 0]
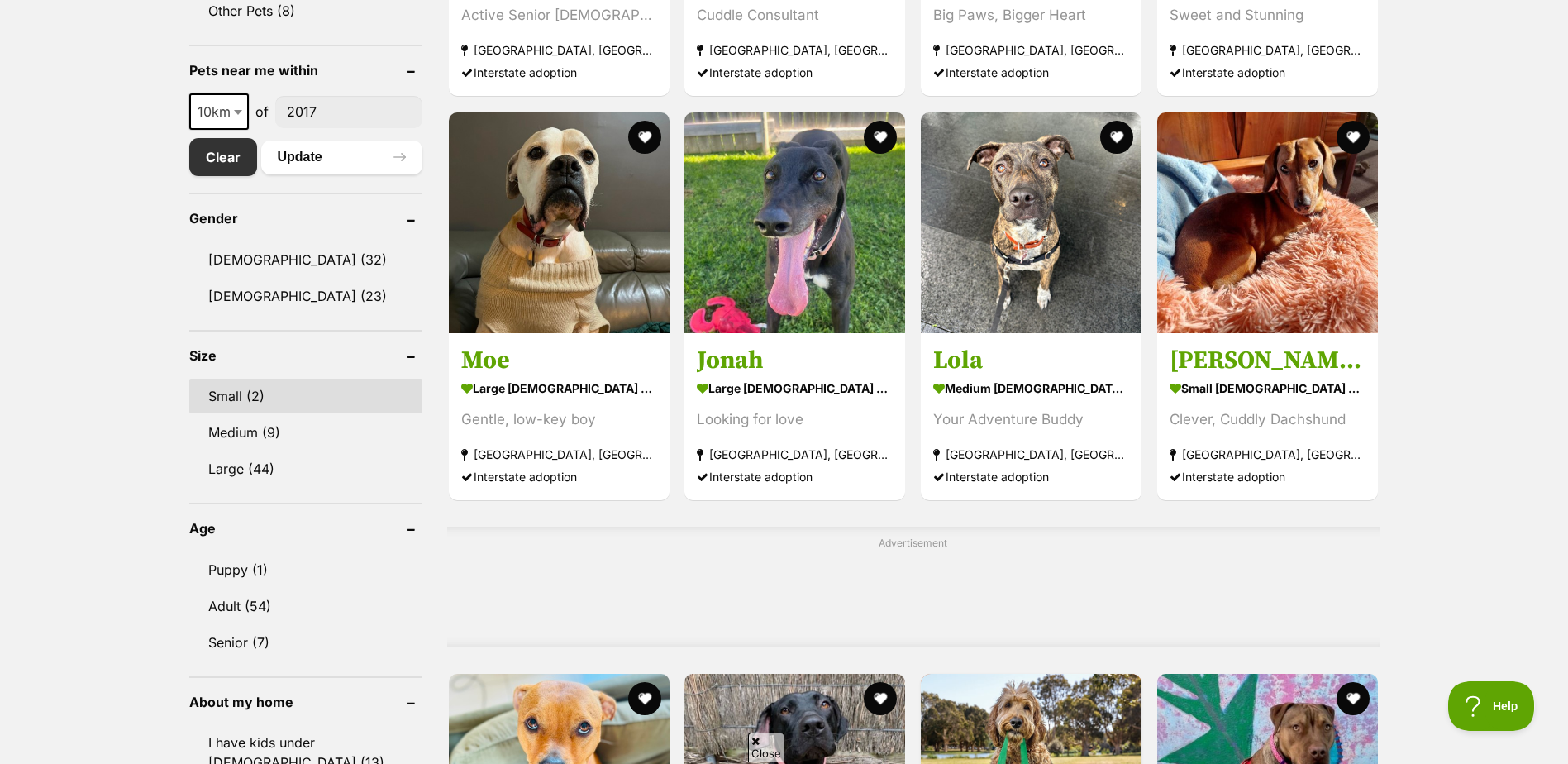
click at [280, 402] on link "Small (2)" at bounding box center [305, 397] width 233 height 35
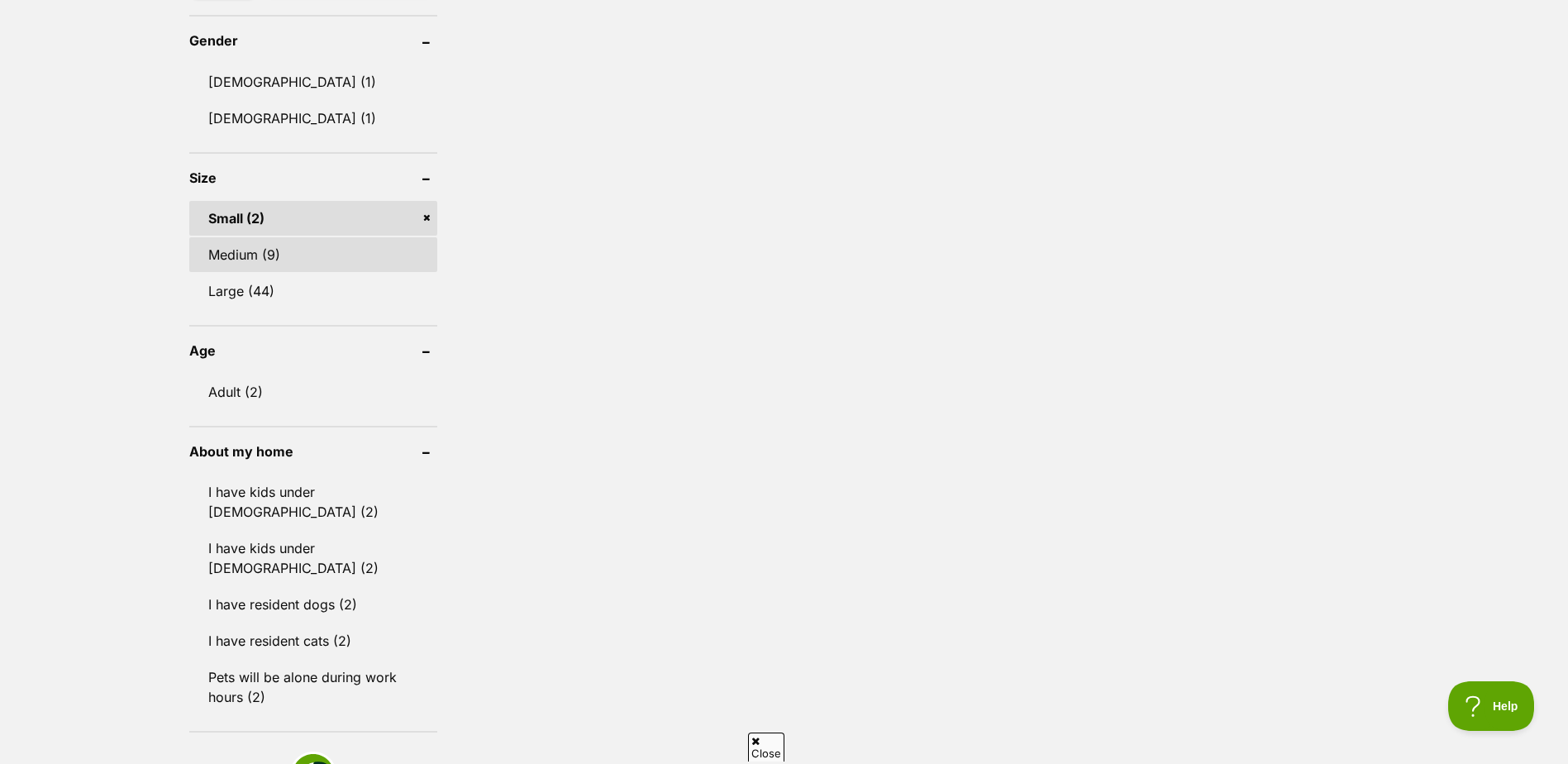
scroll to position [910, 0]
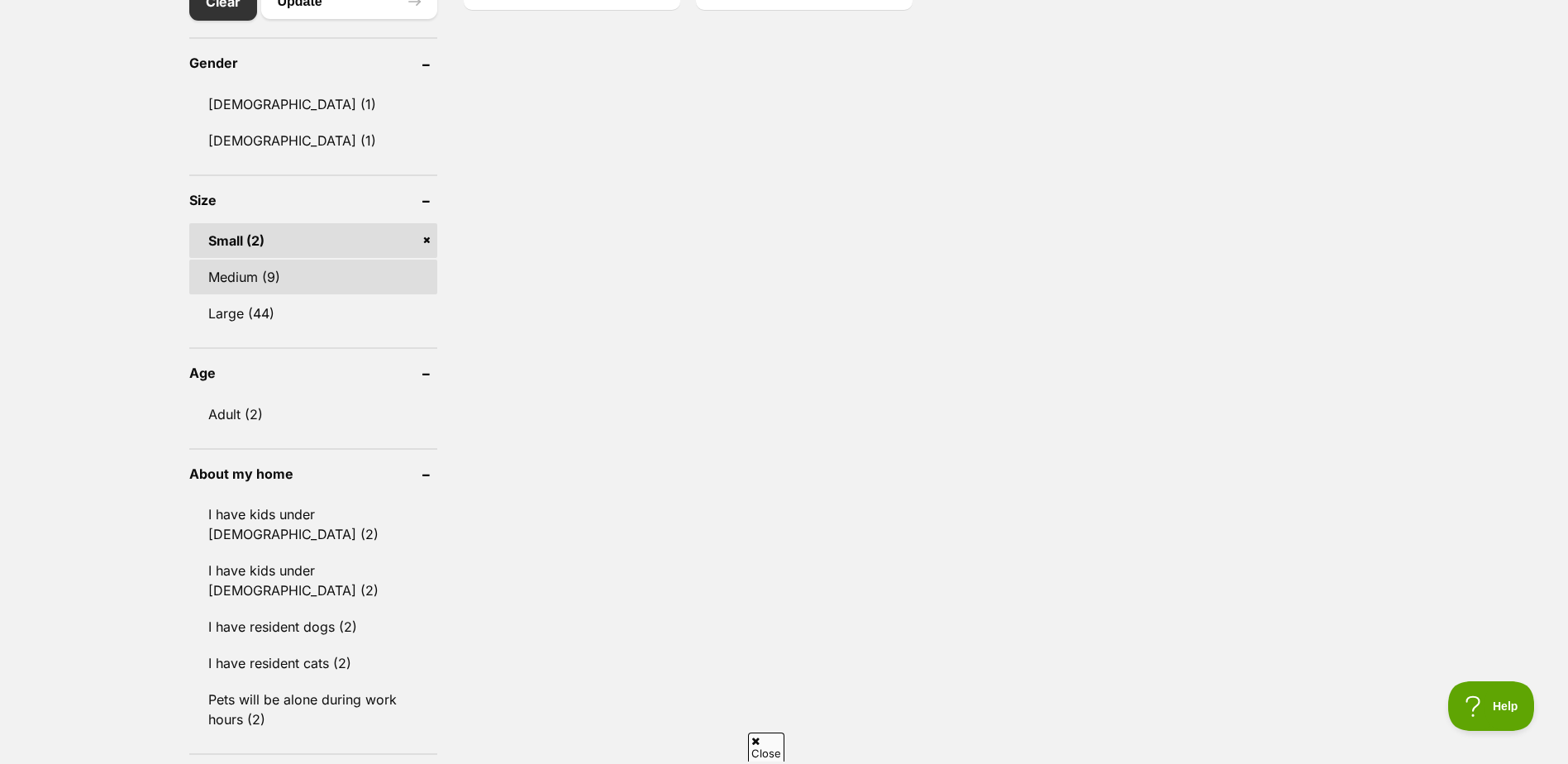
click at [346, 282] on link "Medium (9)" at bounding box center [313, 278] width 248 height 35
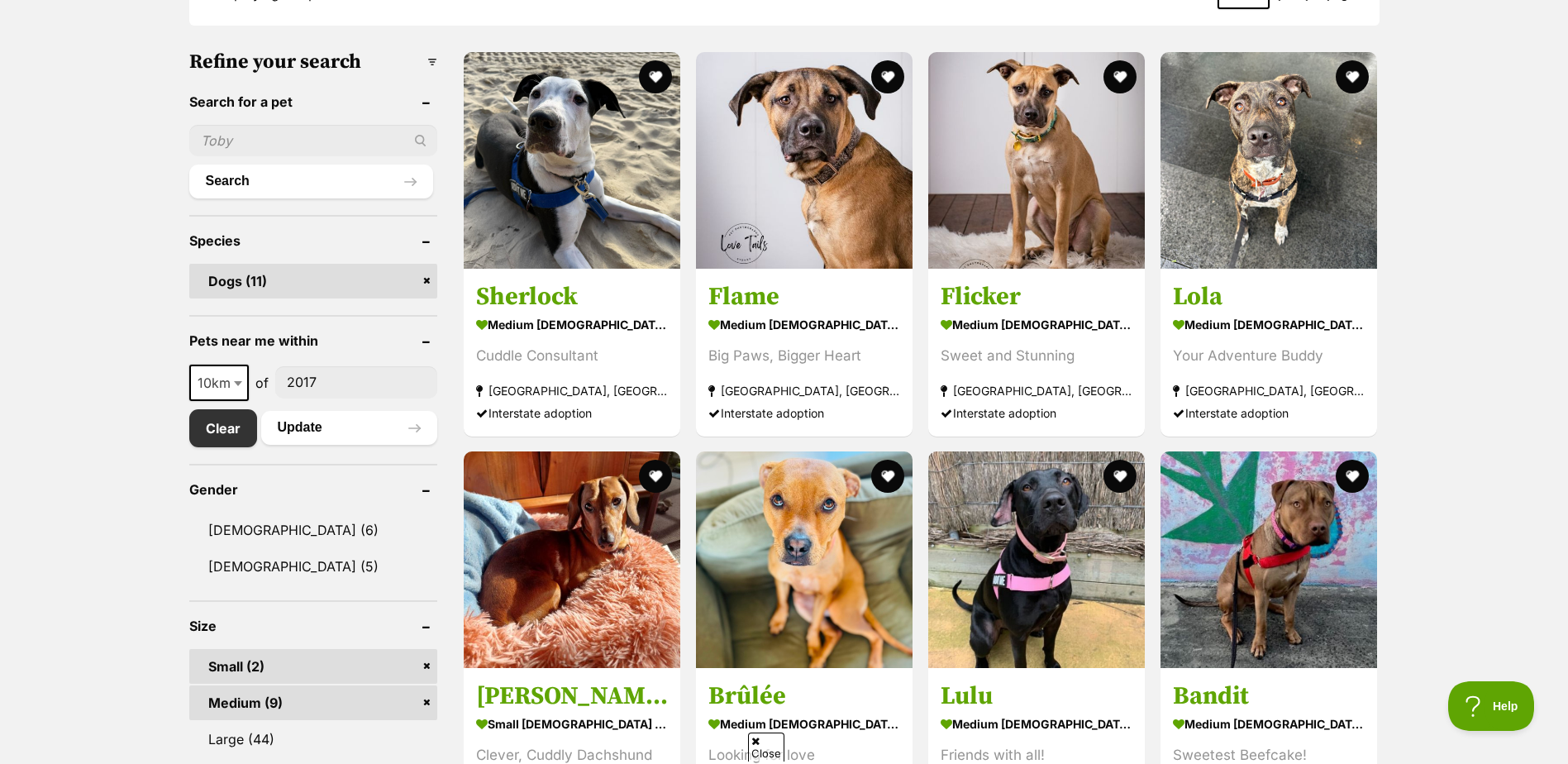
scroll to position [496, 0]
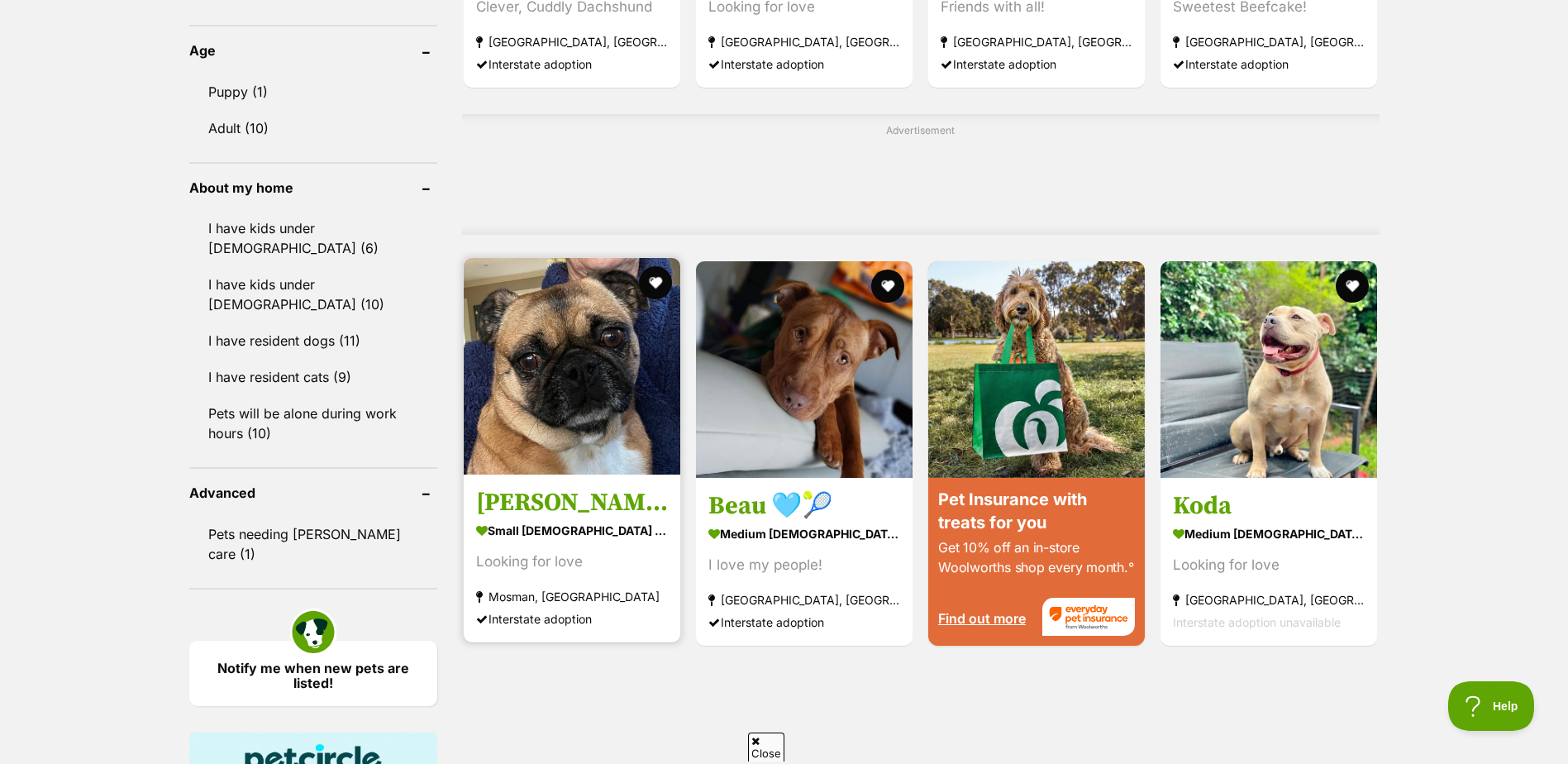
scroll to position [1241, 0]
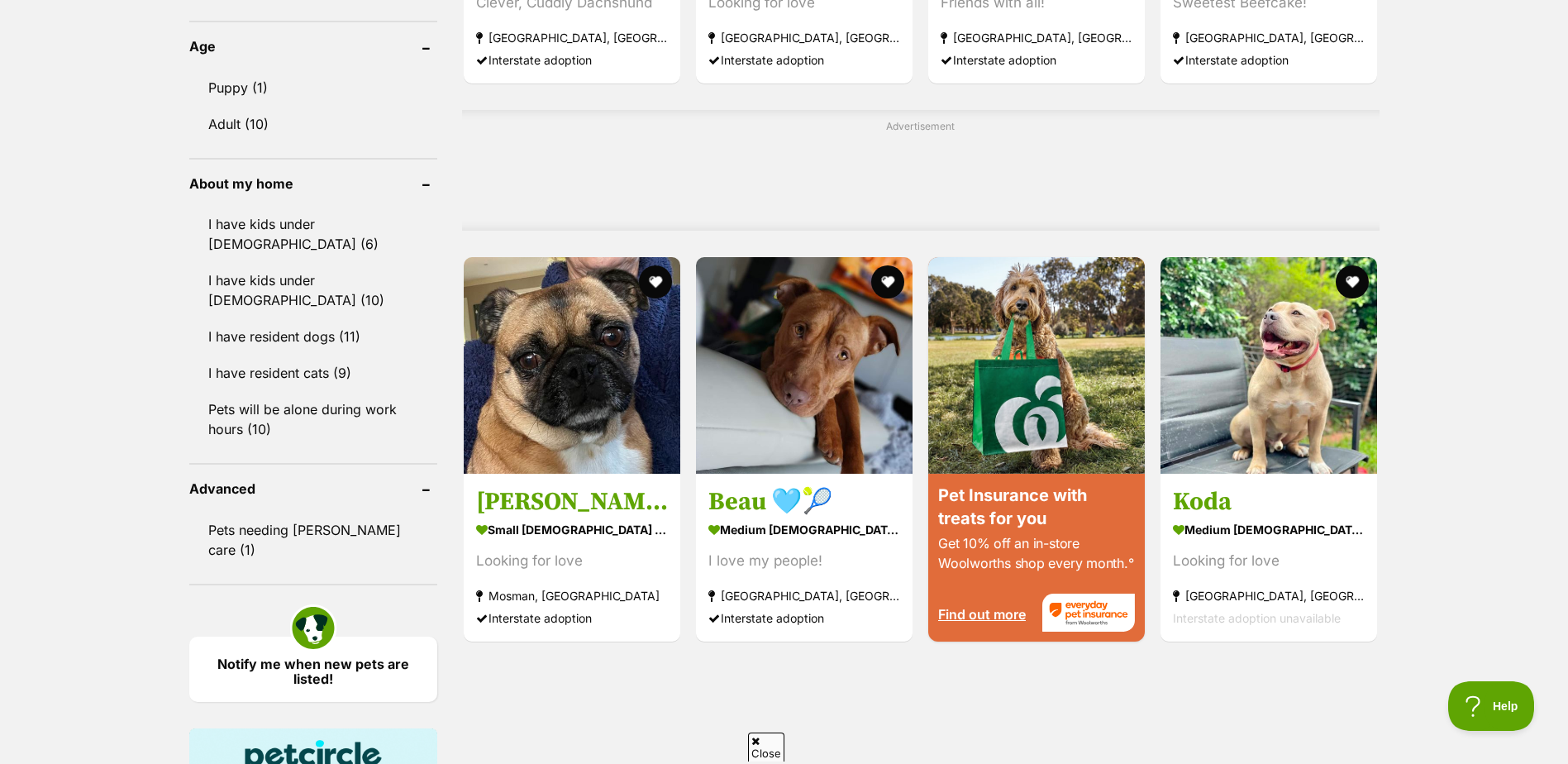
click at [1435, 612] on div "Displaying all 11 pets Clear all 6 filters Show 20 40 60 pets per page Visit Pe…" at bounding box center [784, 218] width 1568 height 2099
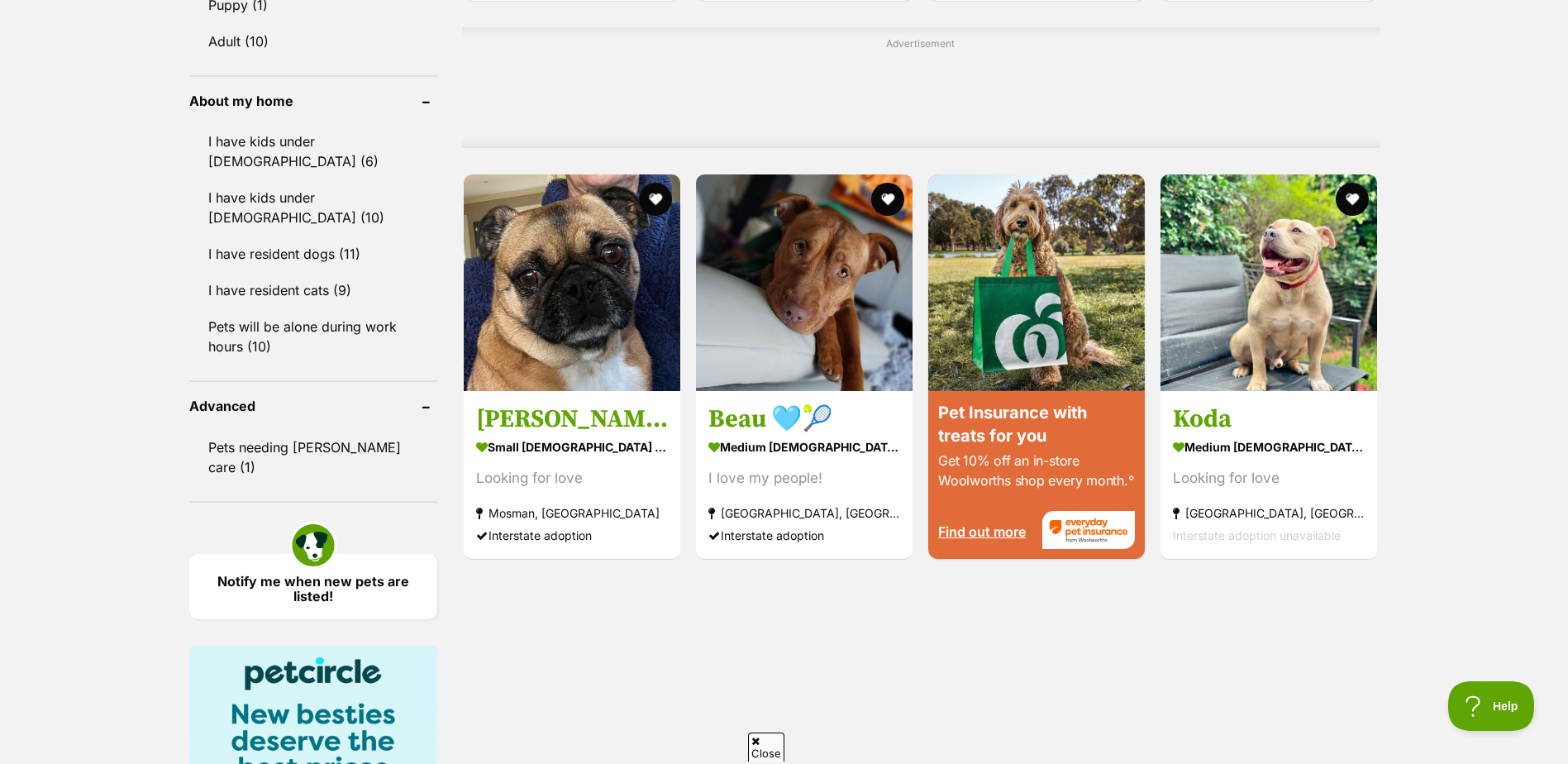
scroll to position [910, 0]
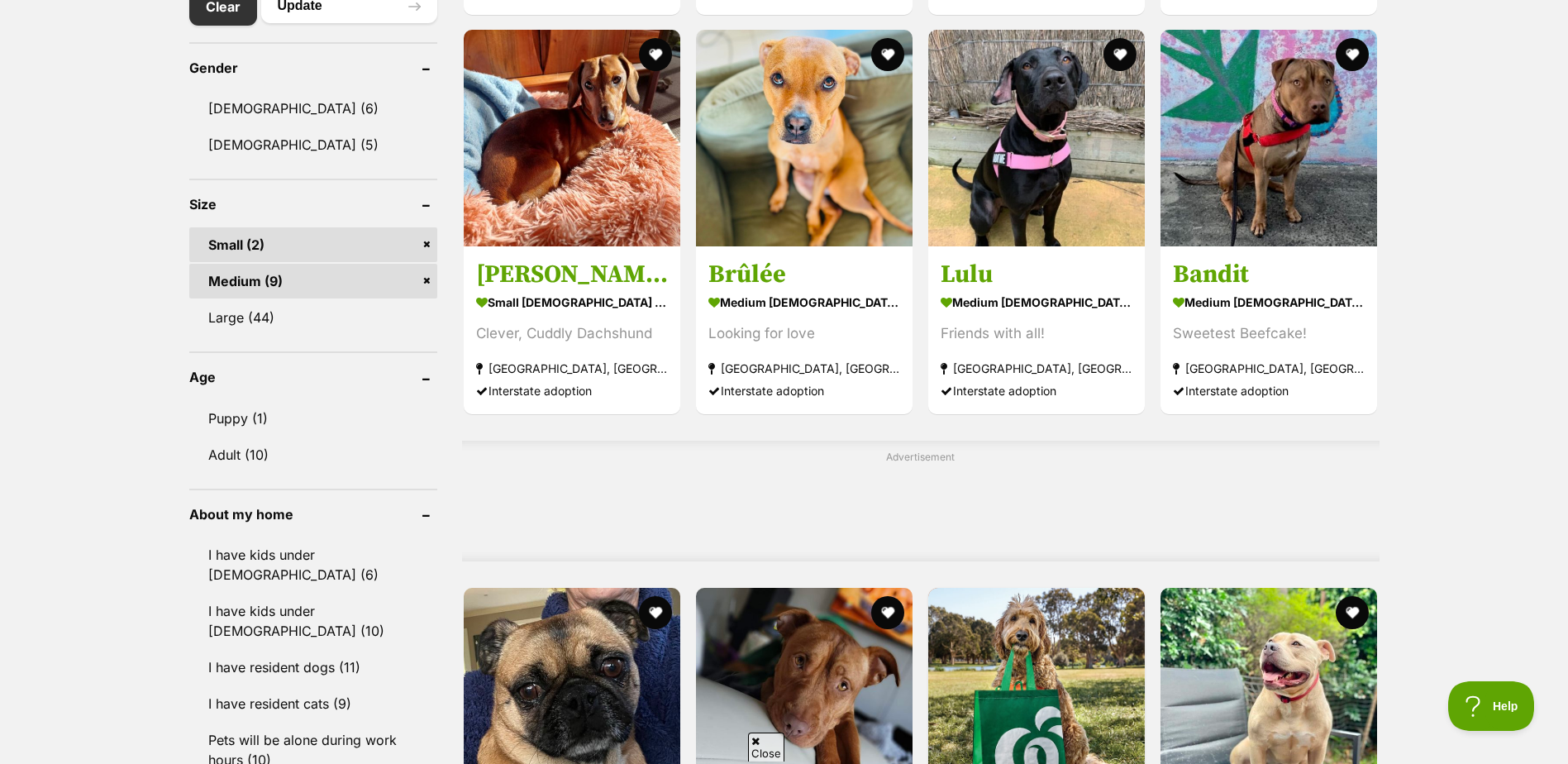
drag, startPoint x: 1528, startPoint y: 163, endPoint x: 1503, endPoint y: 150, distance: 28.2
click at [1523, 161] on div "Displaying all 11 pets Clear all 6 filters Show 20 40 60 pets per page Visit Pe…" at bounding box center [784, 549] width 1568 height 2099
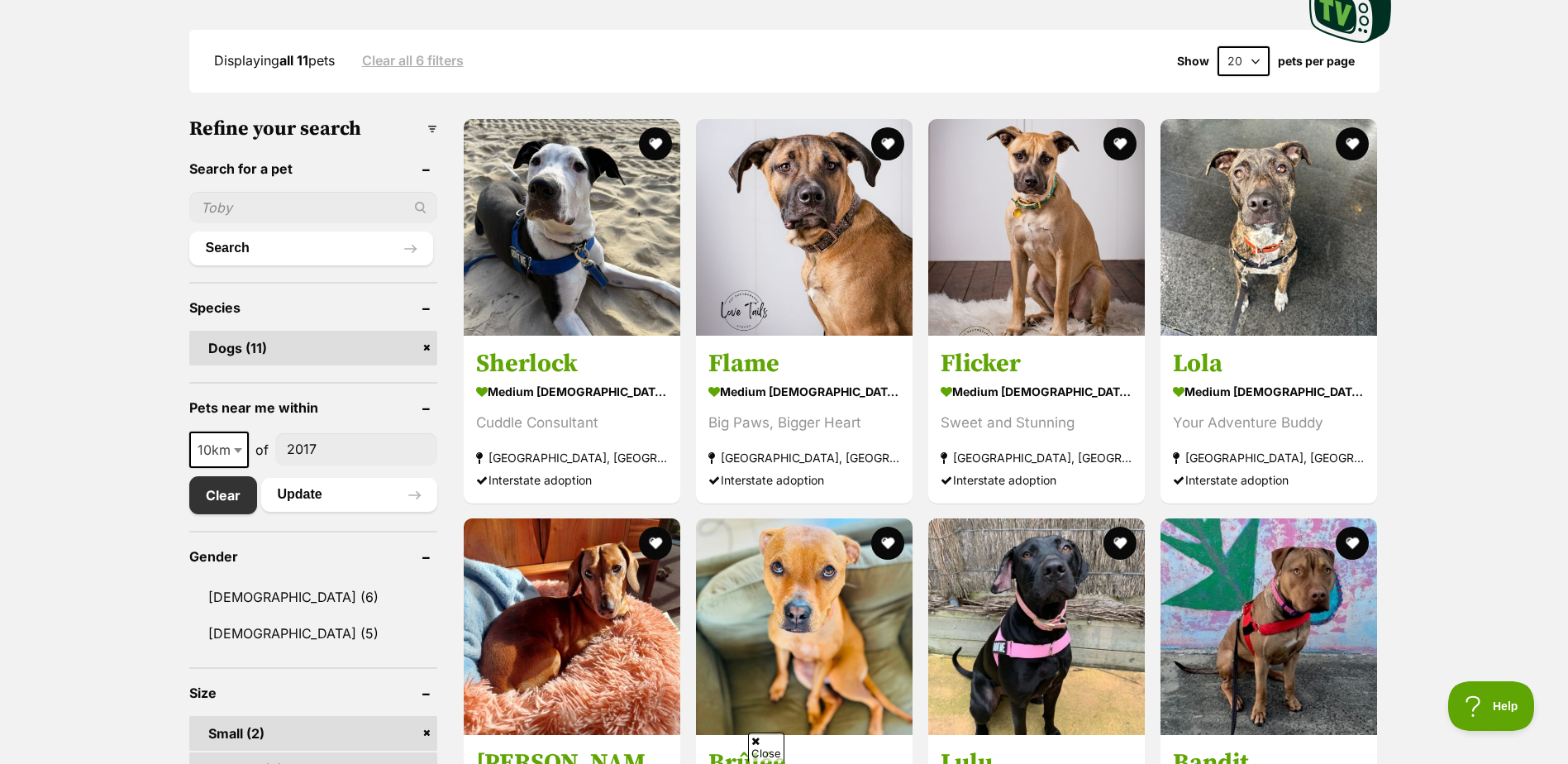
scroll to position [0, 0]
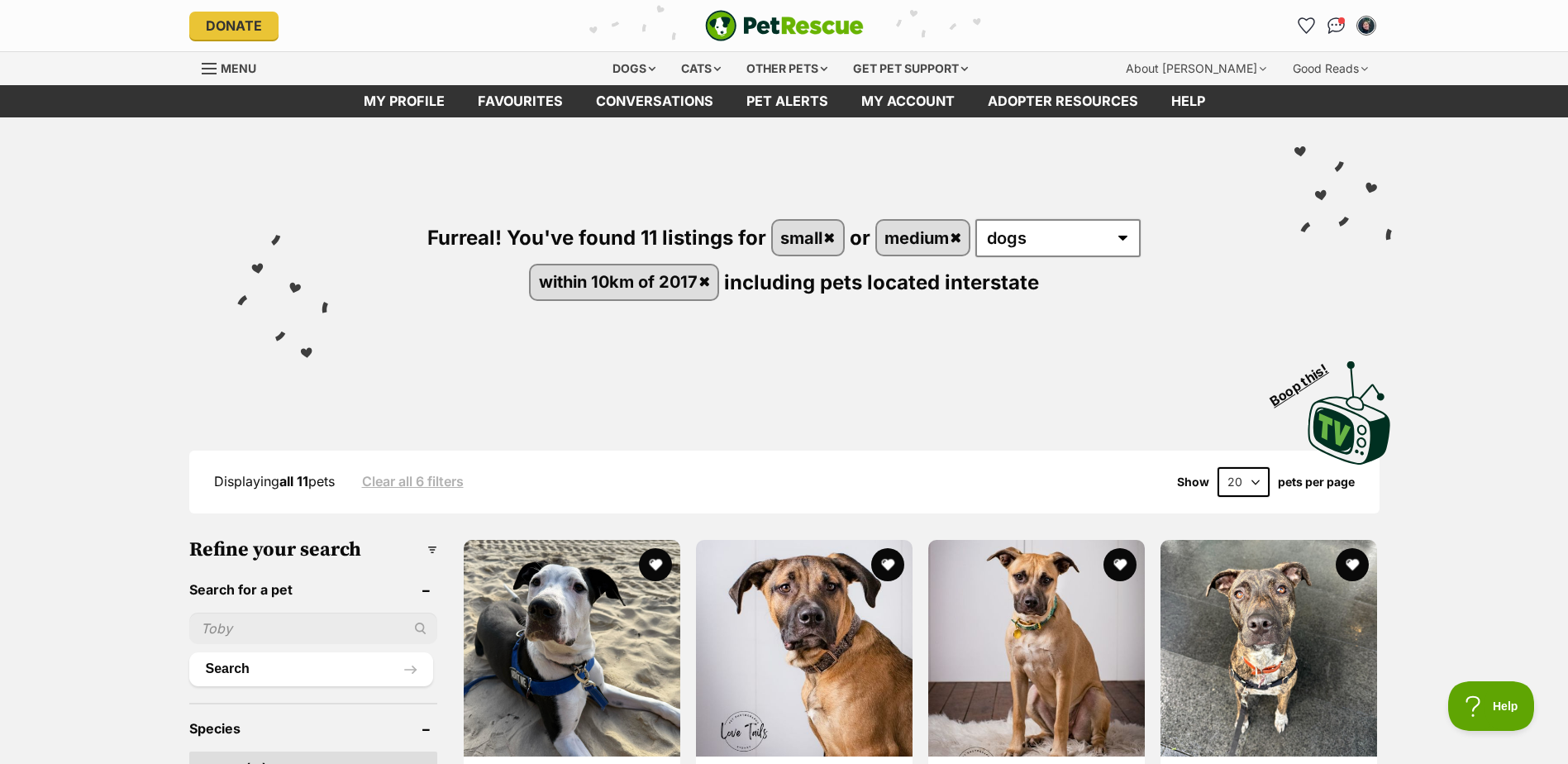
click at [1064, 380] on div "Visit PetRescue TV (external site) Boop this!" at bounding box center [785, 407] width 1215 height 121
click at [774, 103] on link "Pet alerts" at bounding box center [788, 100] width 115 height 32
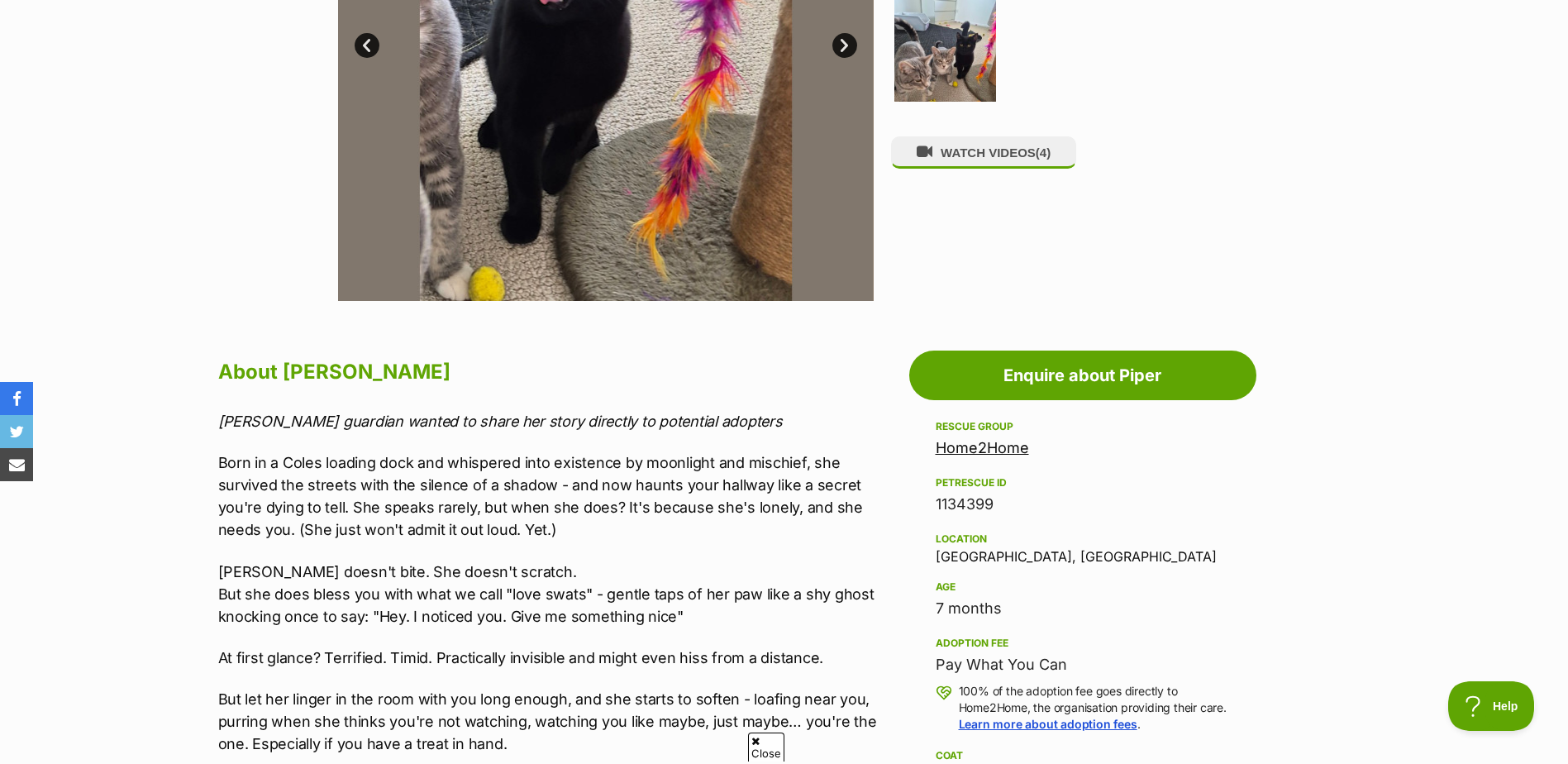
scroll to position [331, 0]
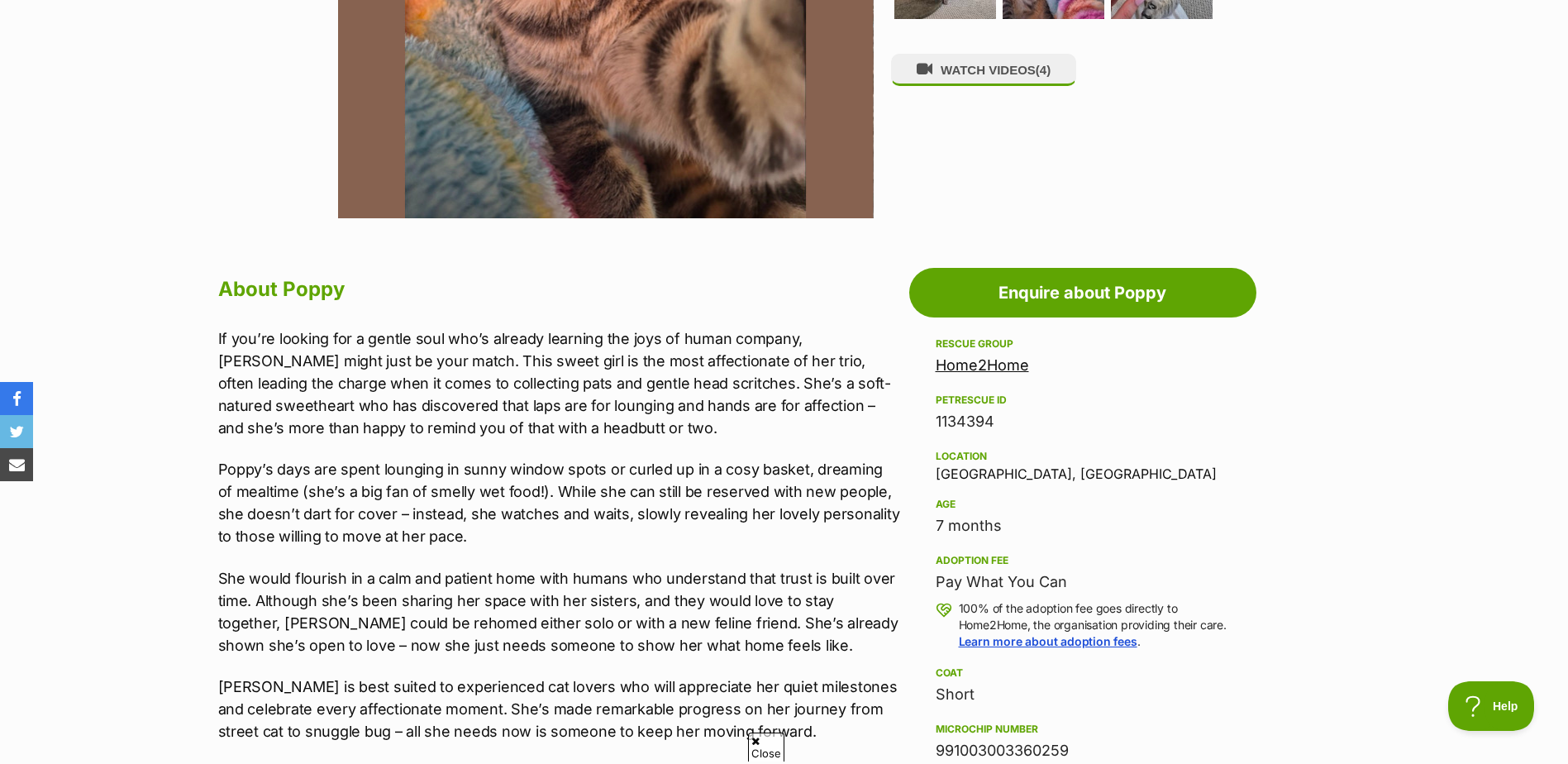
scroll to position [745, 0]
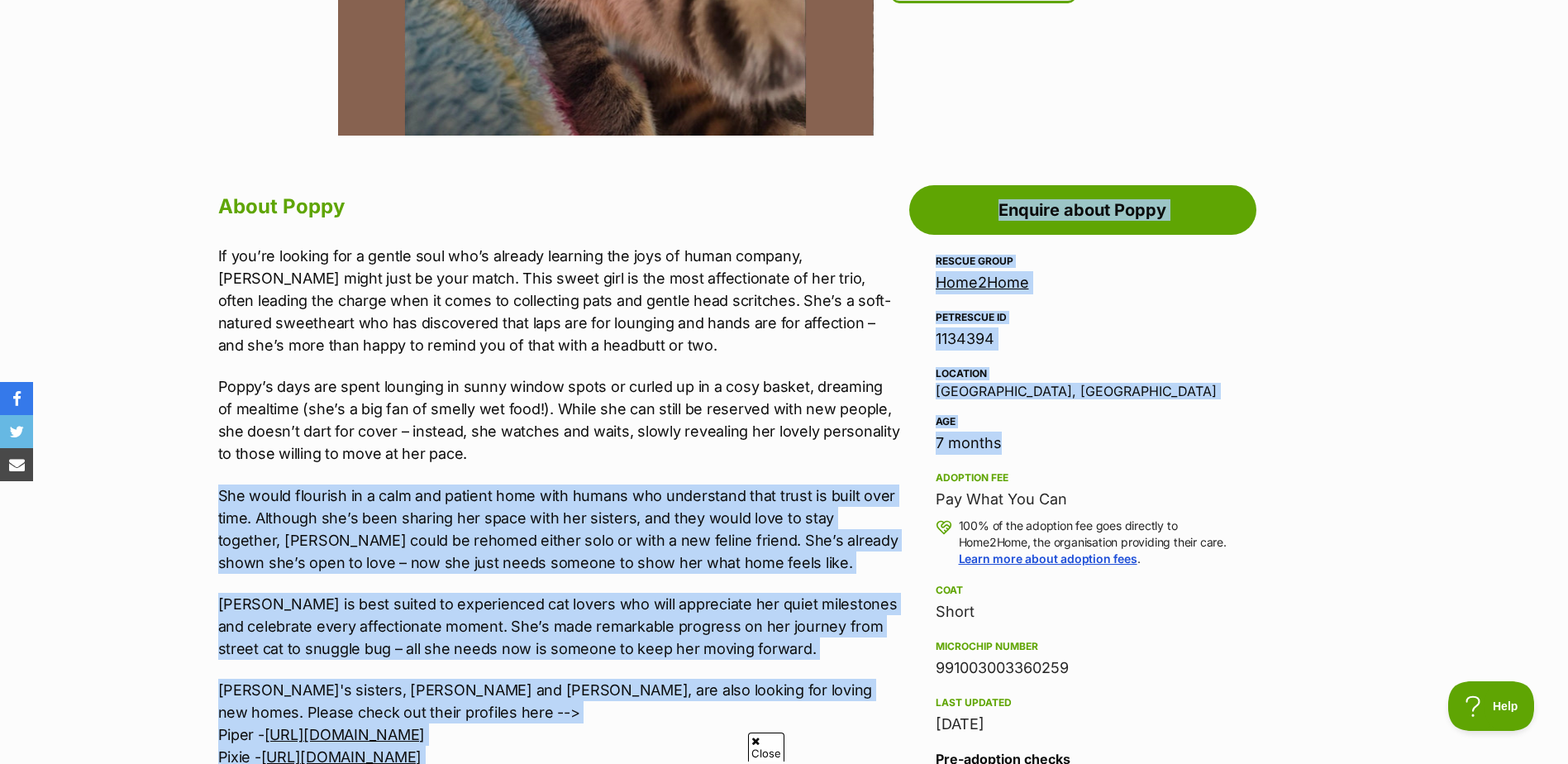
drag, startPoint x: 994, startPoint y: 448, endPoint x: 887, endPoint y: 449, distance: 107.0
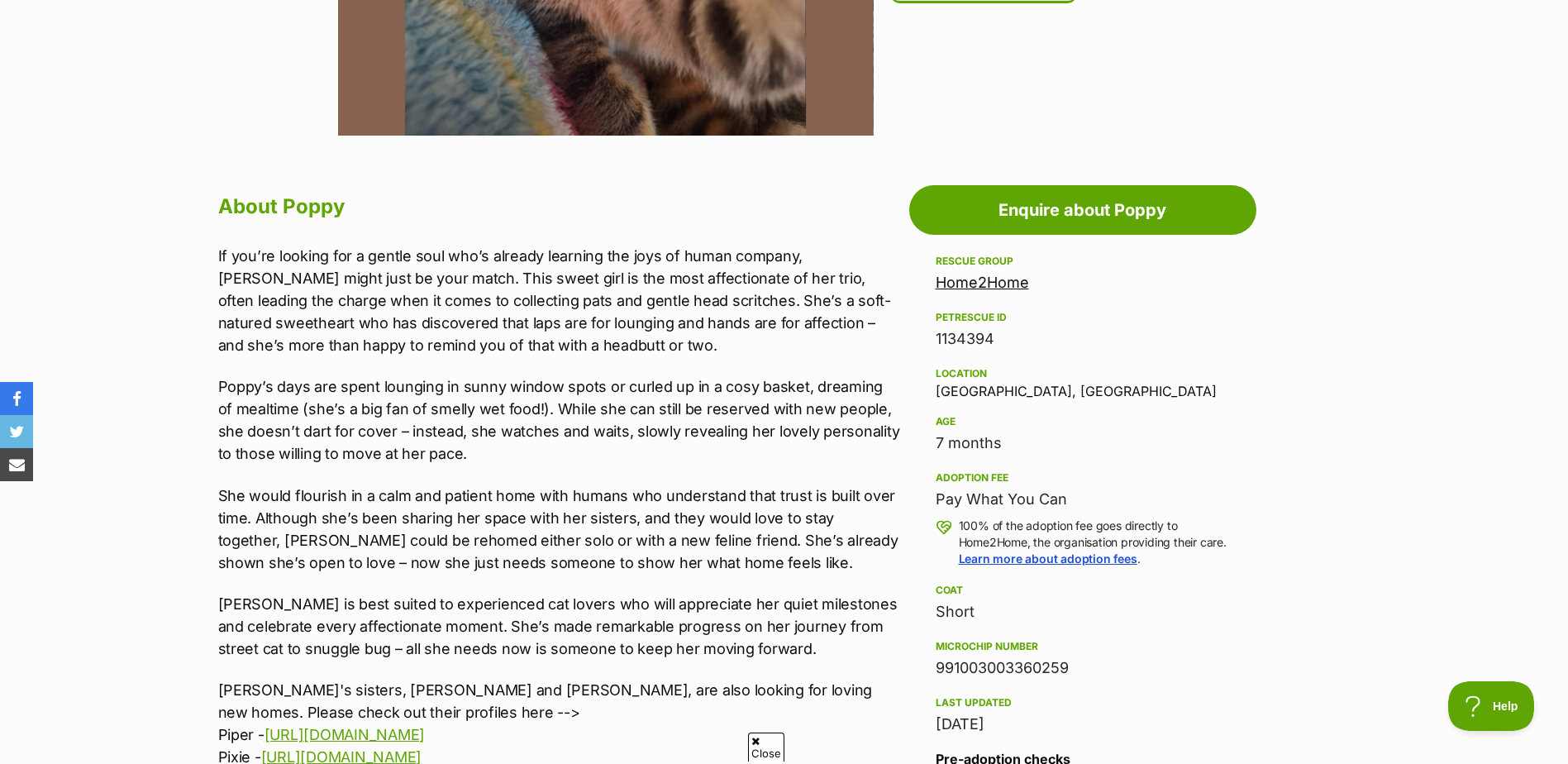
drag, startPoint x: 887, startPoint y: 449, endPoint x: 641, endPoint y: 433, distance: 246.5
click at [641, 433] on p "Poppy’s days are spent lounging in sunny window spots or curled up in a cosy ba…" at bounding box center [559, 420] width 683 height 90
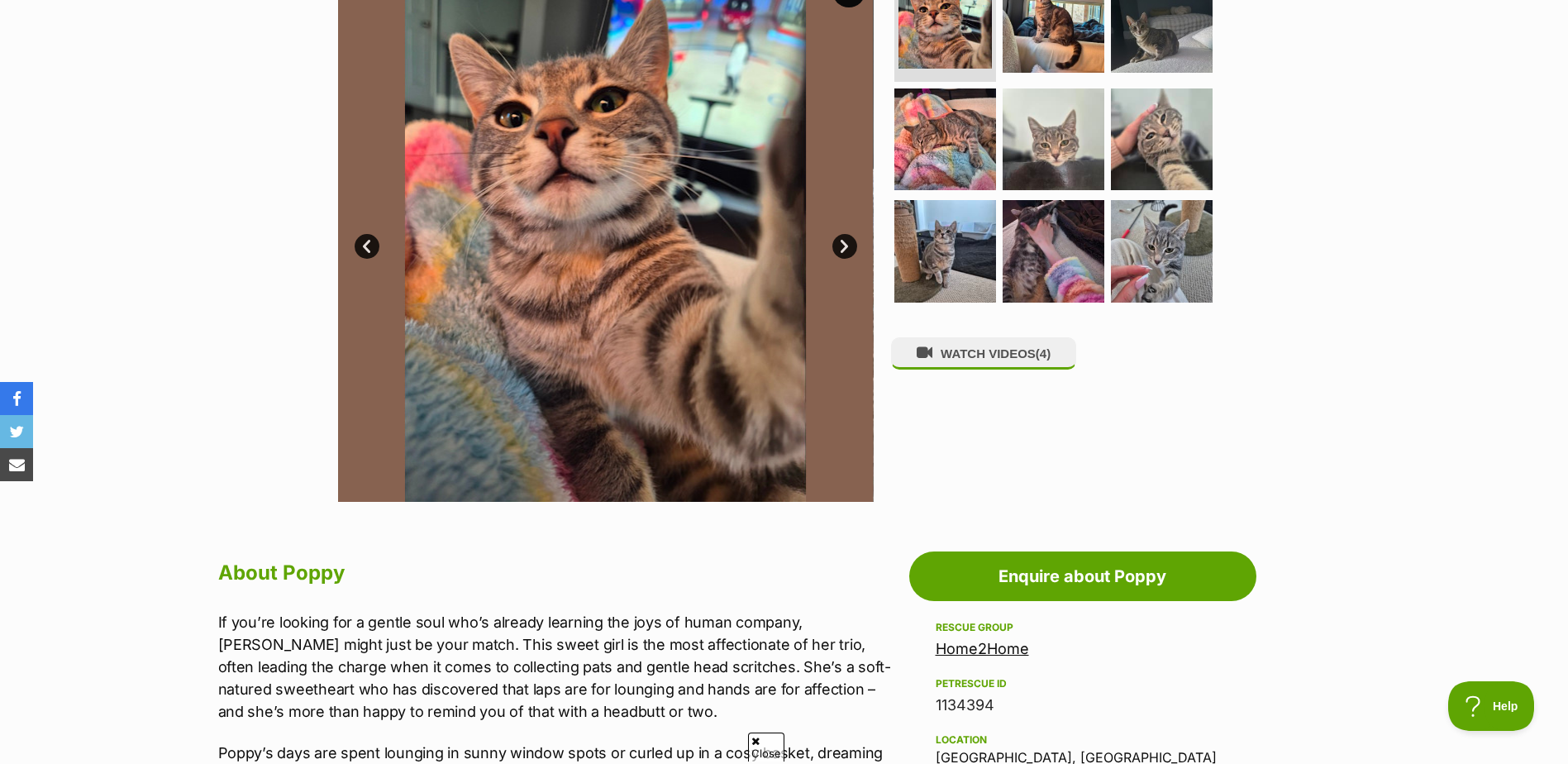
scroll to position [248, 0]
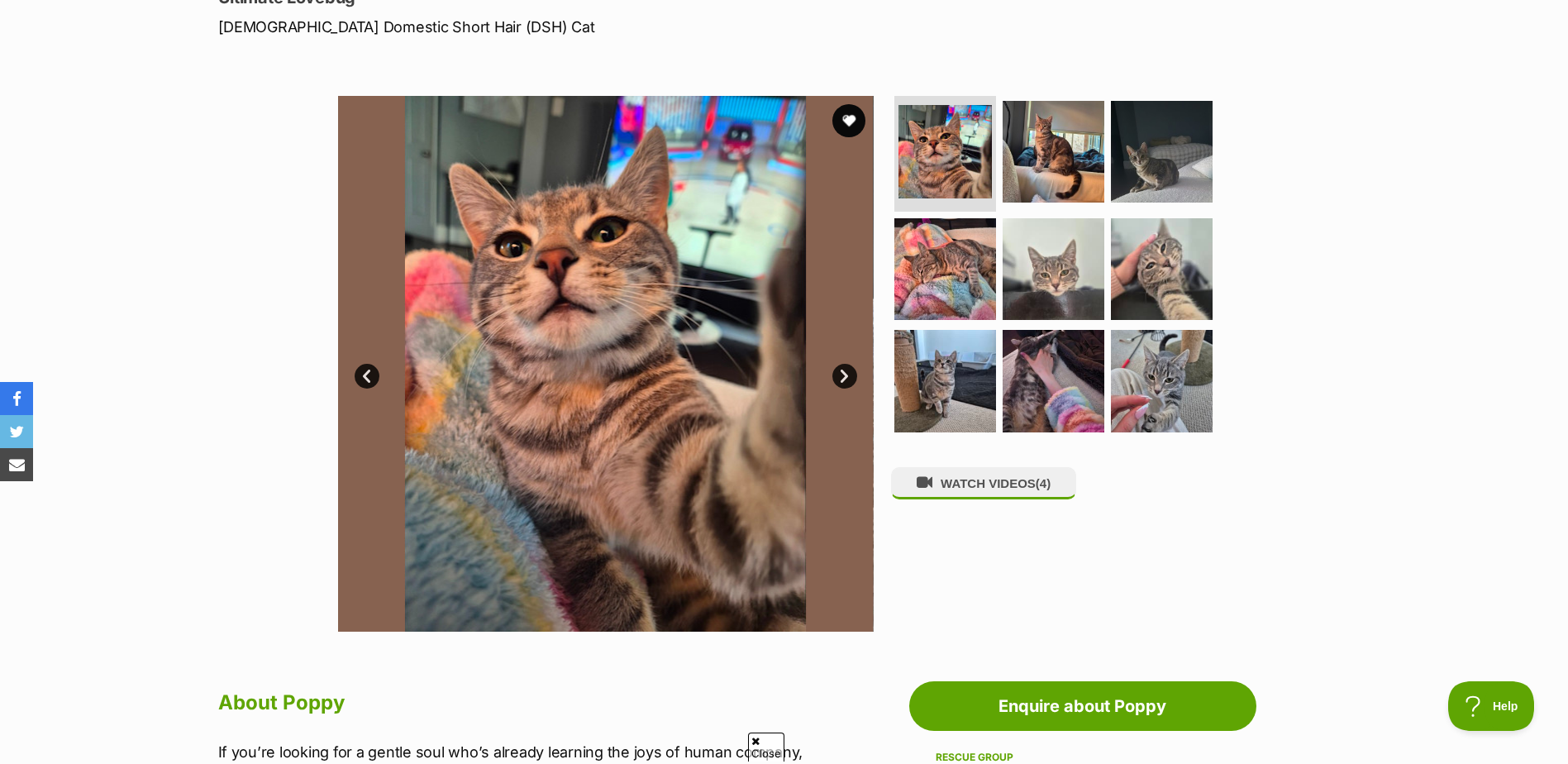
click at [855, 358] on img at bounding box center [606, 363] width 536 height 536
click at [843, 373] on link "Next" at bounding box center [844, 376] width 24 height 24
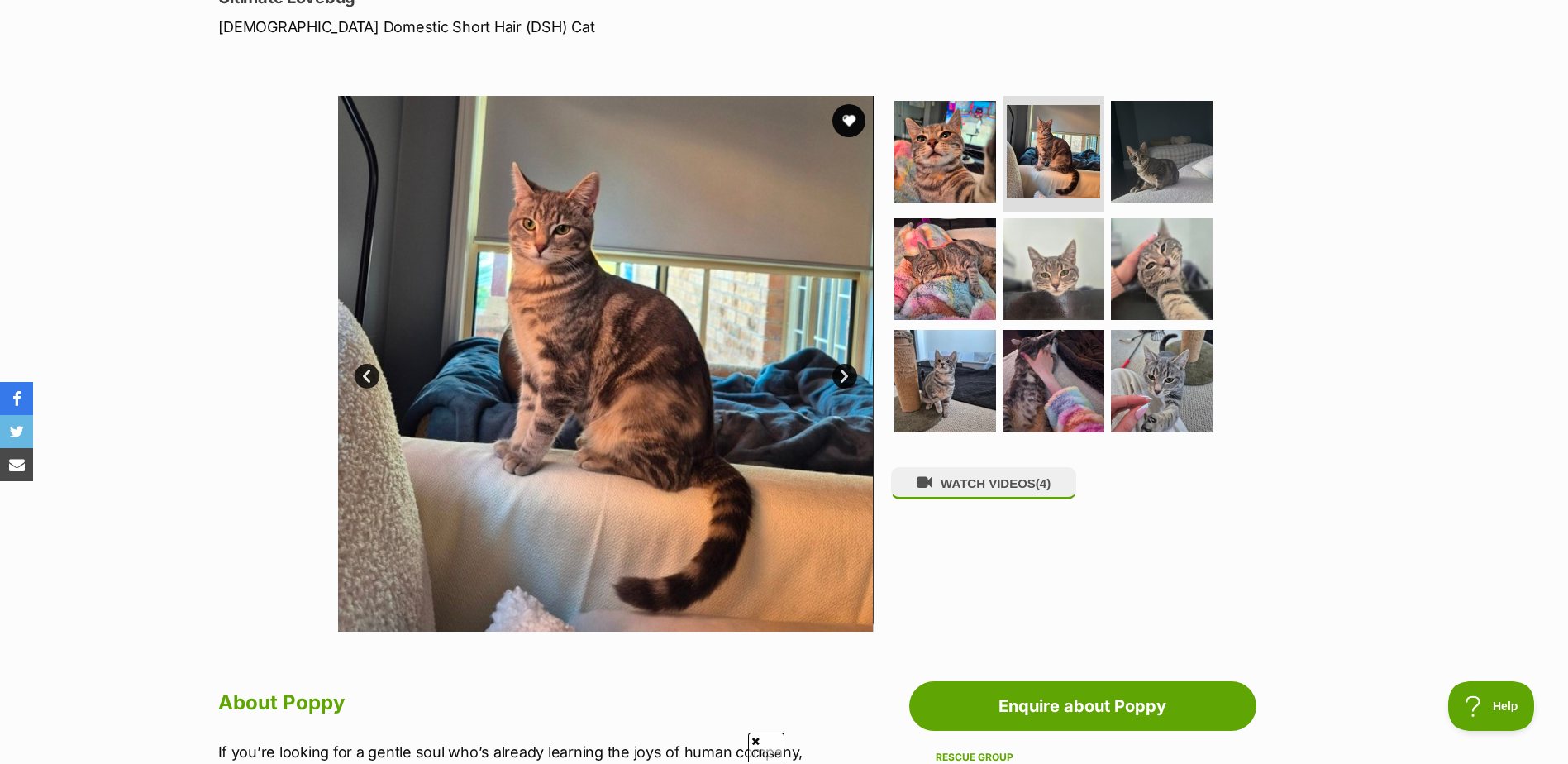
click at [843, 373] on link "Next" at bounding box center [844, 376] width 24 height 24
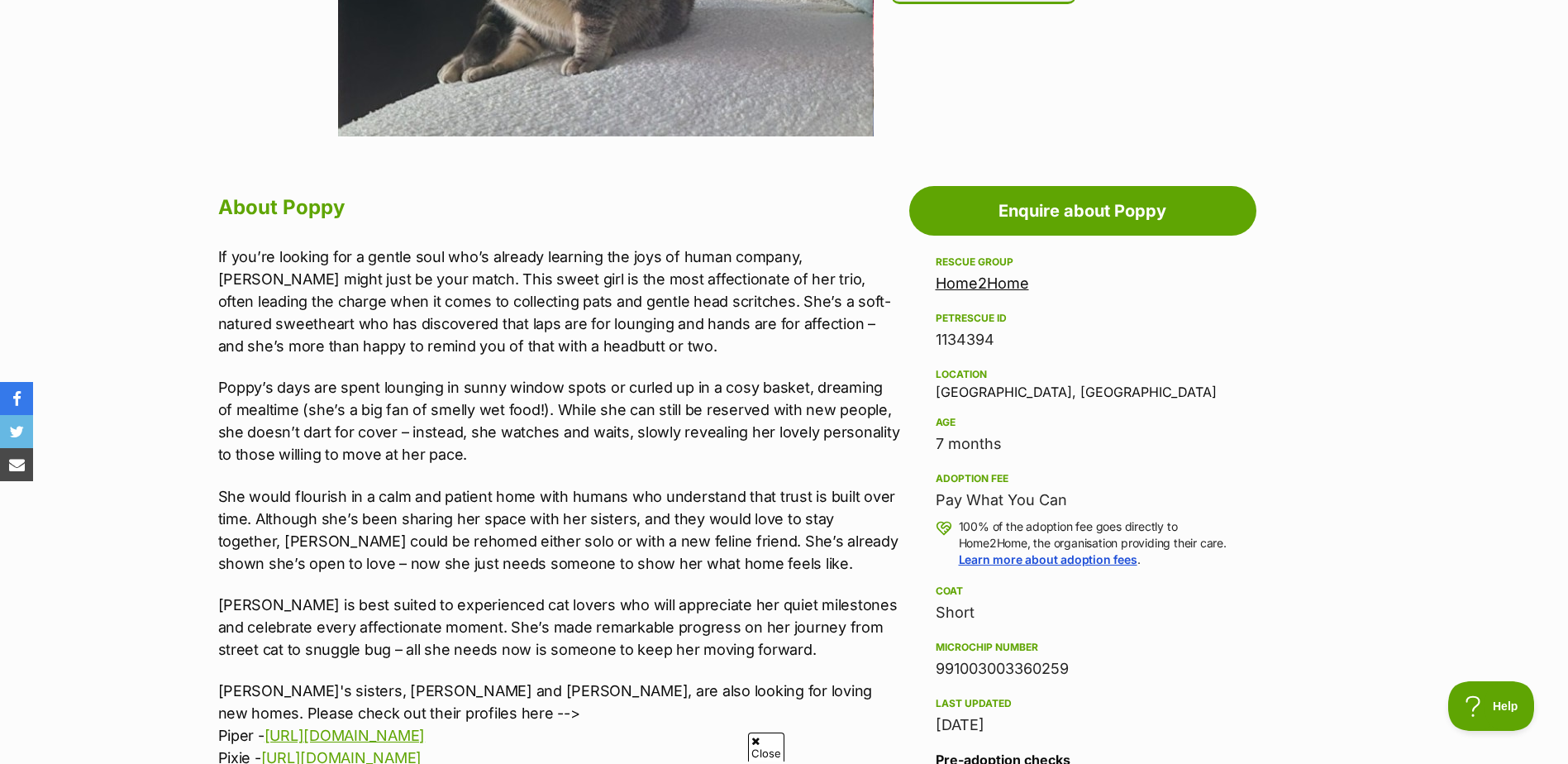
scroll to position [745, 0]
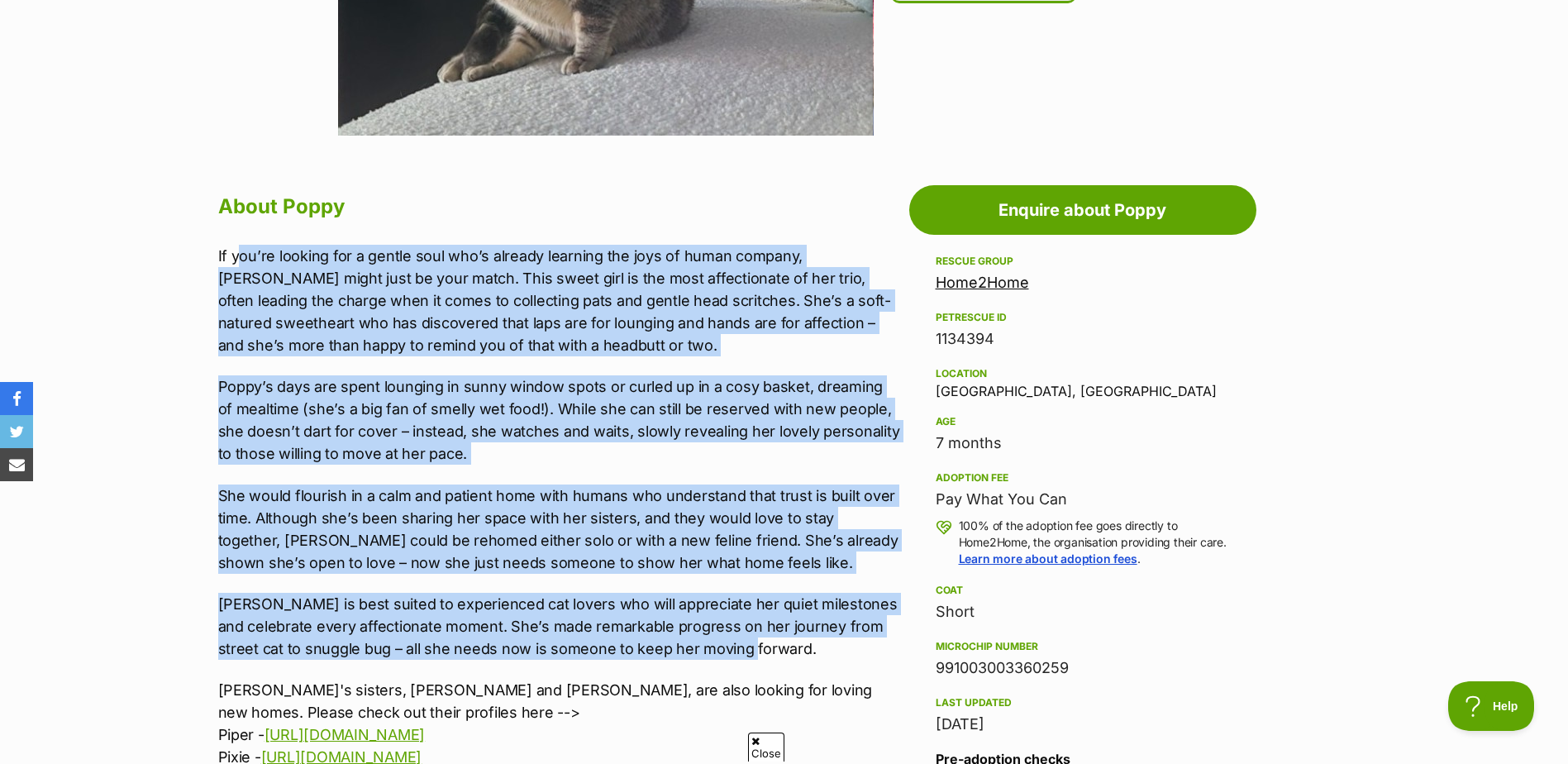
drag, startPoint x: 236, startPoint y: 265, endPoint x: 840, endPoint y: 656, distance: 719.5
click at [840, 656] on div "If you’re looking for a gentle soul who’s already learning the joys of human co…" at bounding box center [559, 615] width 683 height 742
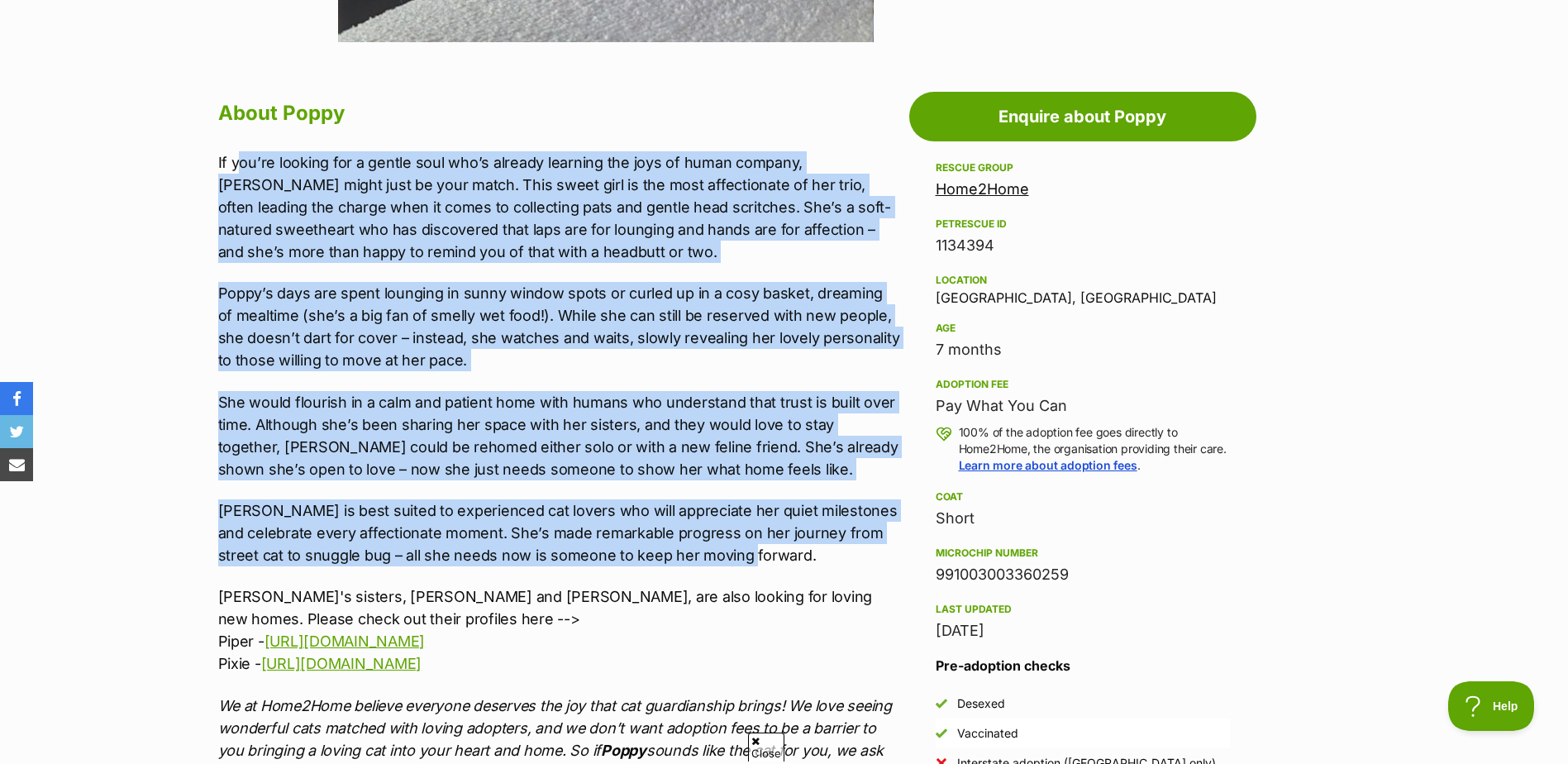
scroll to position [910, 0]
